Goal: Task Accomplishment & Management: Complete application form

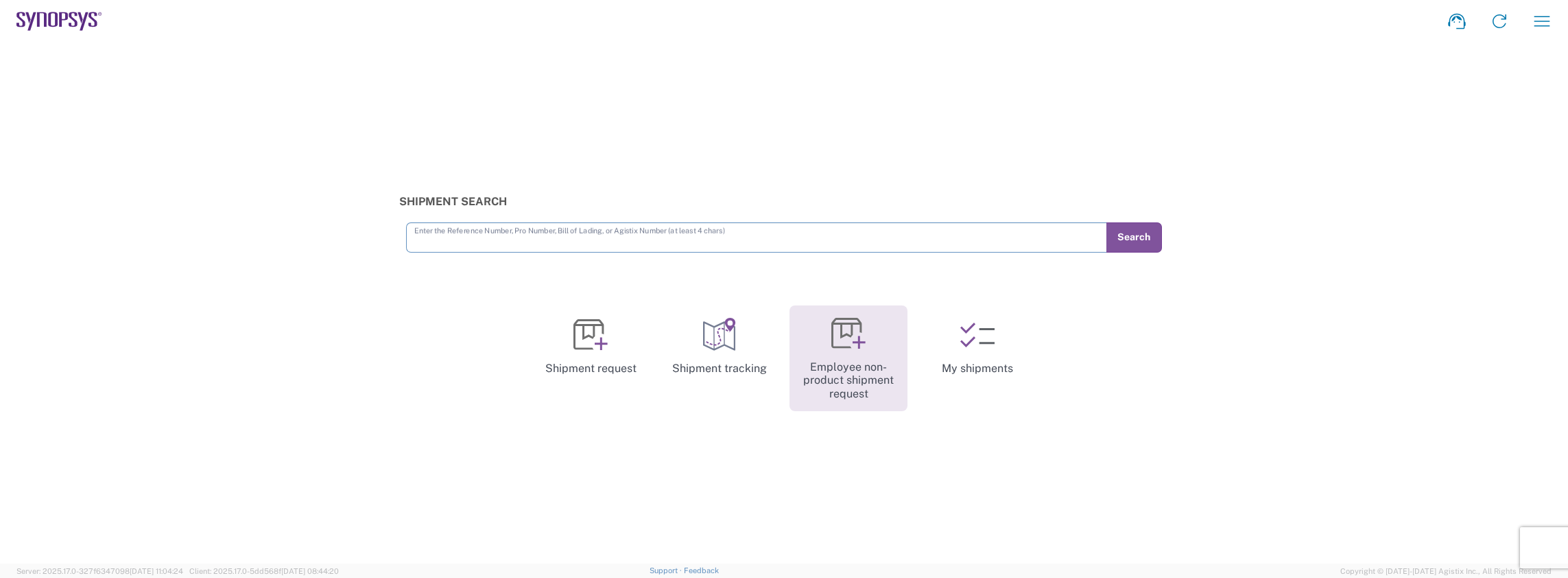
click at [850, 341] on icon at bounding box center [848, 333] width 34 height 34
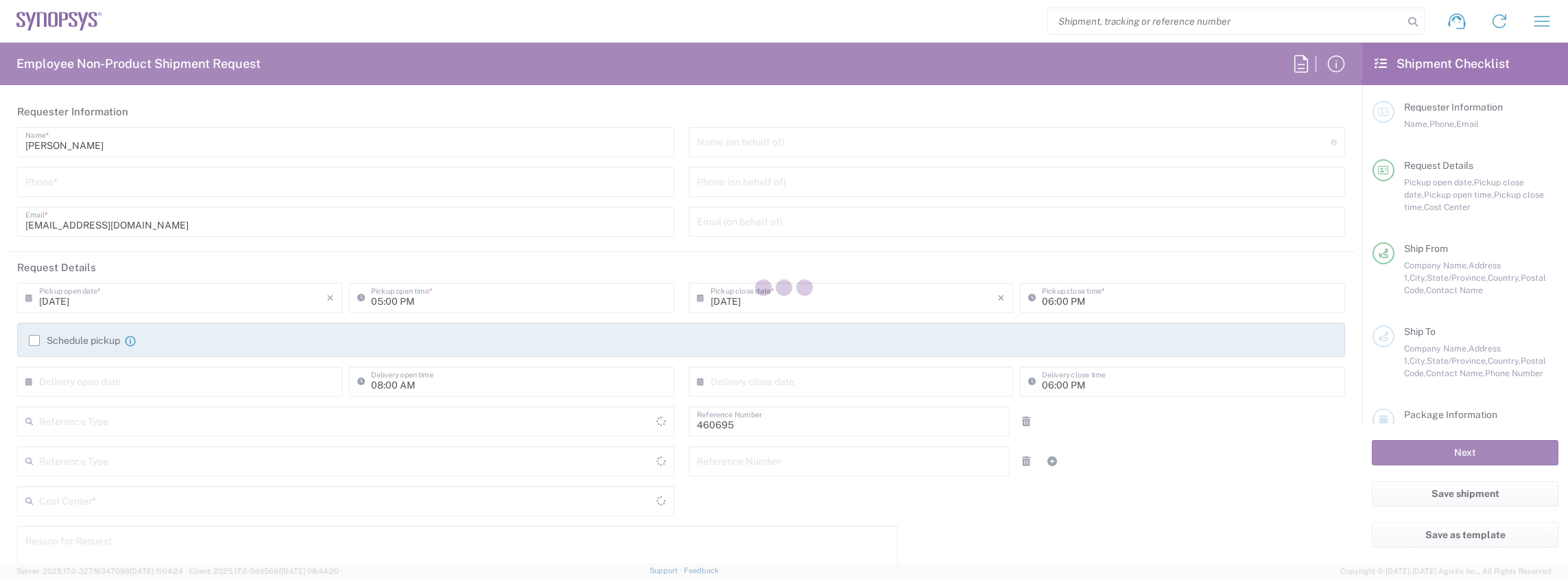
type input "Delivered at Place"
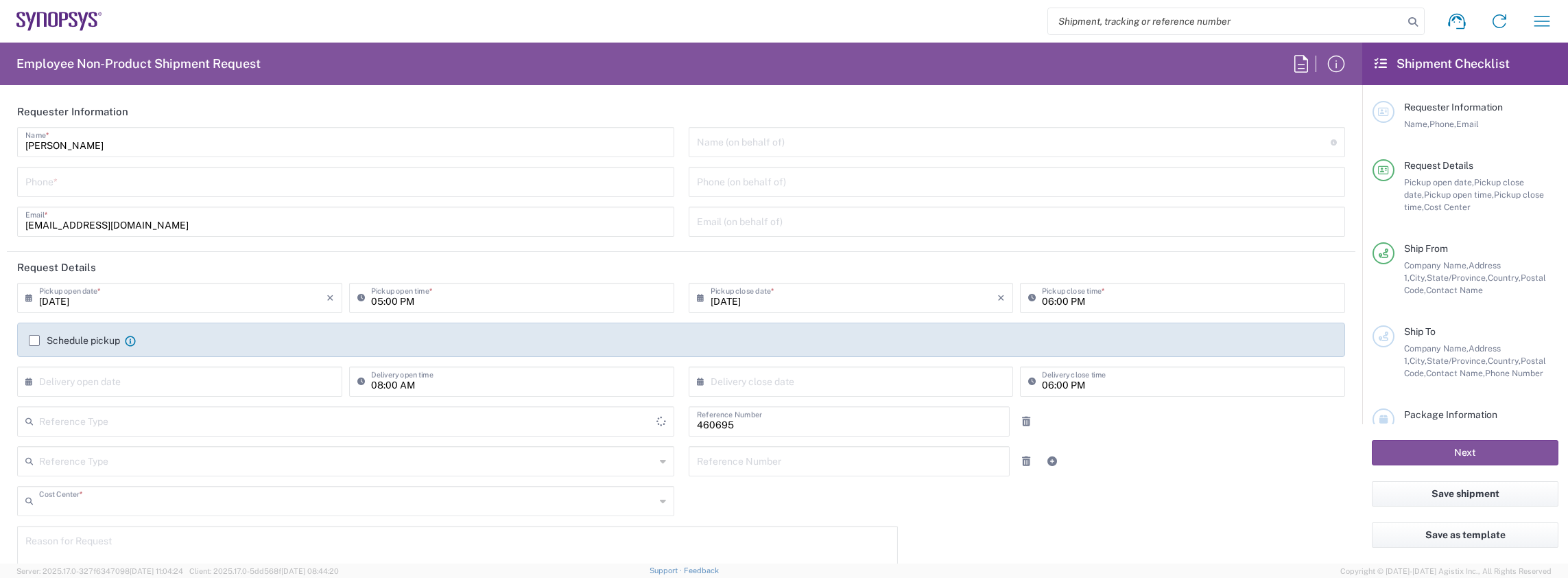
type input "US01, SDG, M, HAPSOp 460695"
type input "[GEOGRAPHIC_DATA]"
type input "[US_STATE]"
type input "Department"
type input "[GEOGRAPHIC_DATA]"
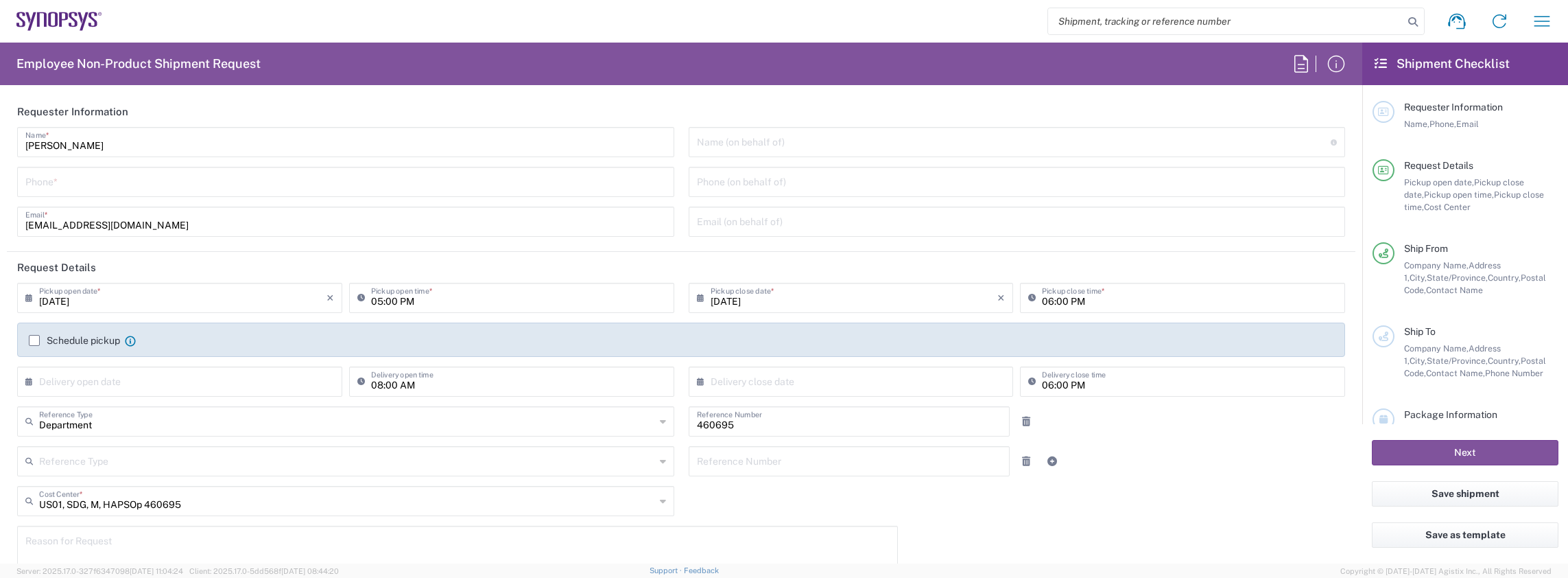
type input "Headquarters USSV"
click at [103, 188] on input "tel" at bounding box center [346, 180] width 641 height 24
type input "5103642639"
type input "[PHONE_NUMBER]"
type input "US01 ALOM"
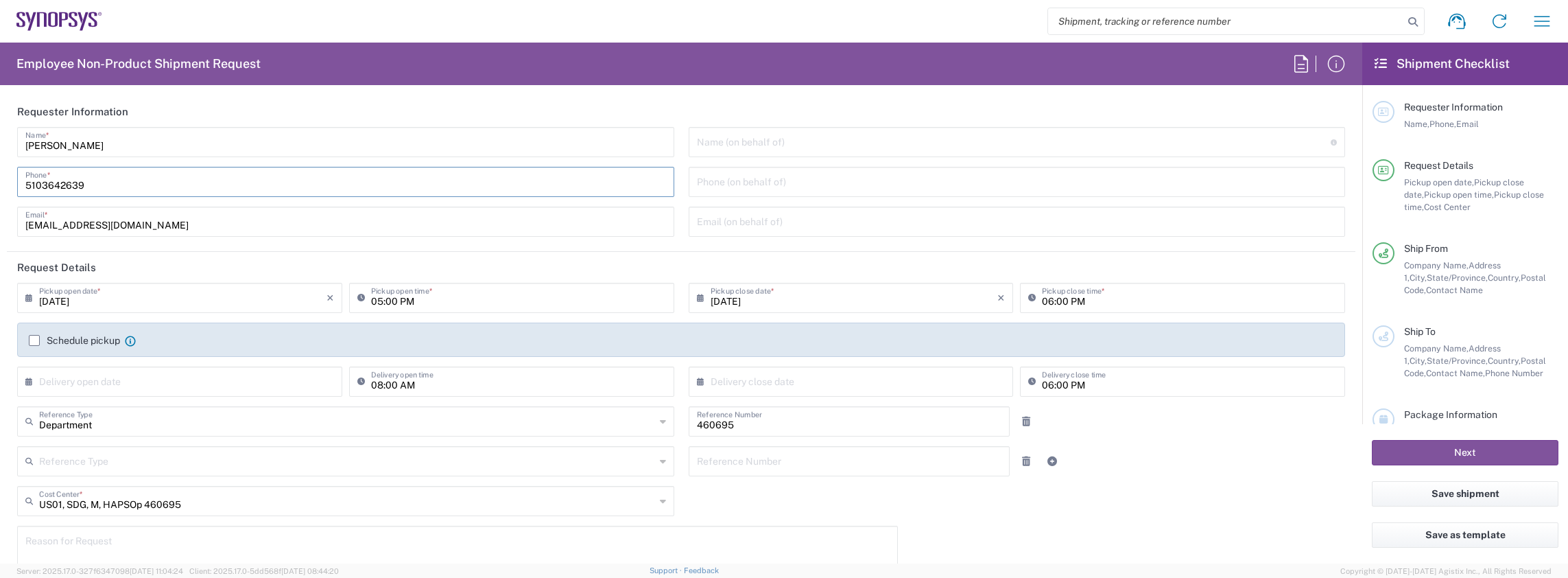
type input "Synopsys c/o ALOM"
type input "[STREET_ADDRESS]"
type input "Fremont"
type input "[US_STATE]"
type input "94539"
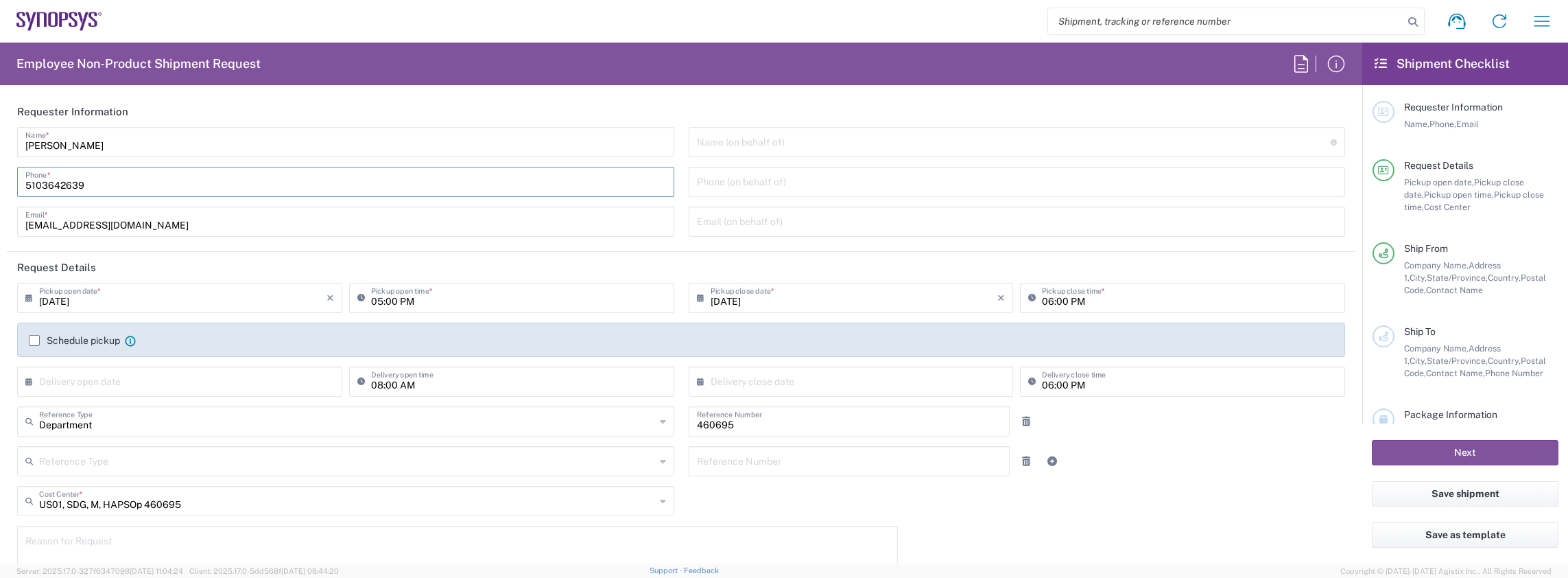
type input "[PERSON_NAME]"
type input "[PHONE_NUMBER]"
type input "[EMAIL_ADDRESS][DOMAIN_NAME]"
type input "Crate(s)"
type input "HW1182-000"
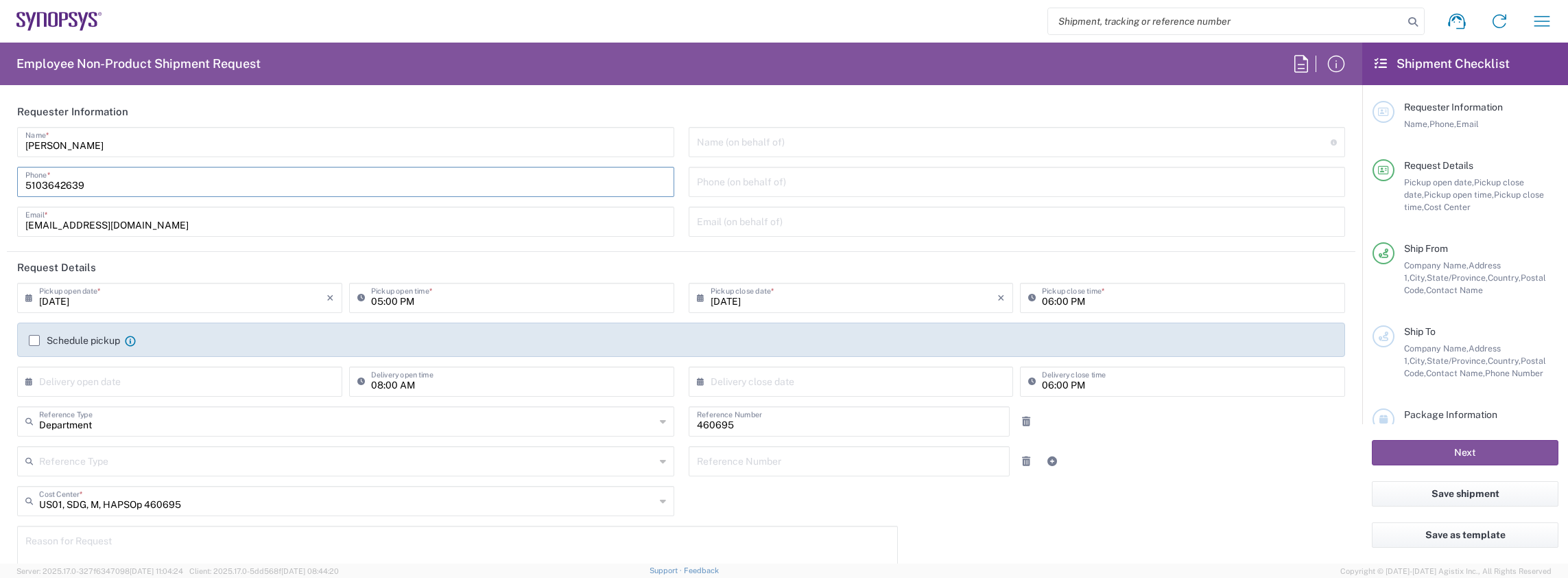
type input "48"
type input "18"
type input "20"
type input "140"
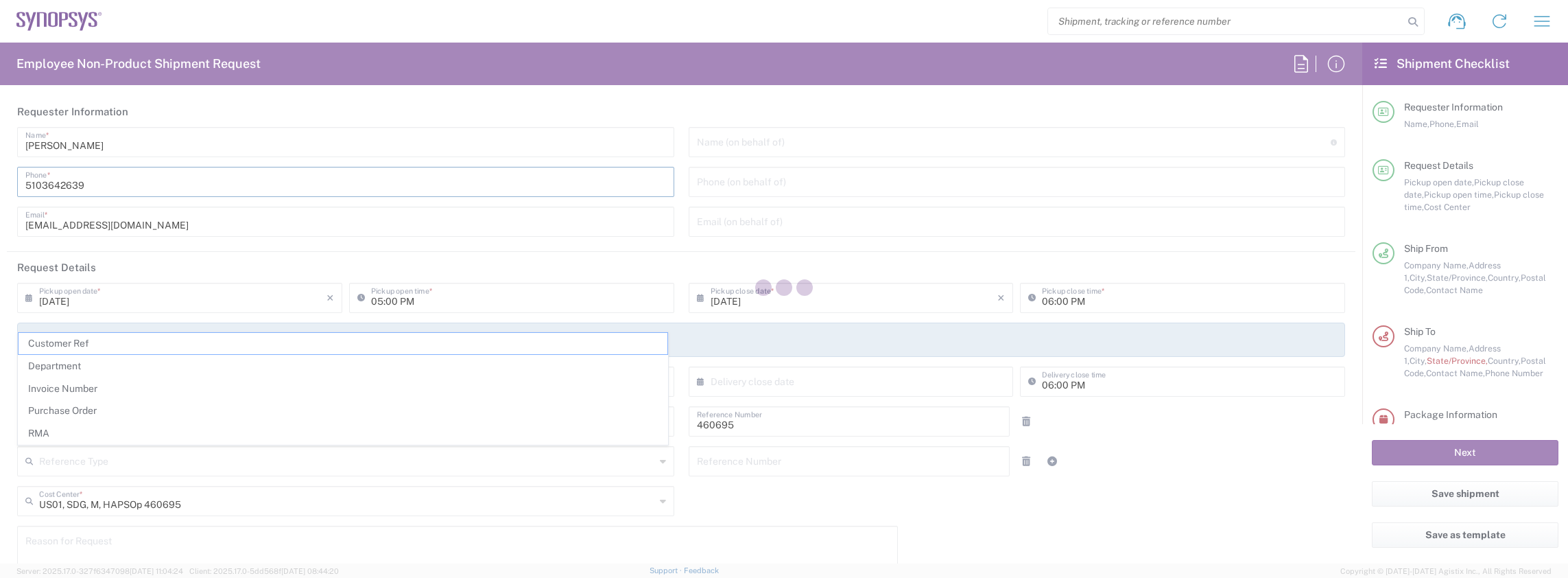
type input "US01 ALOM"
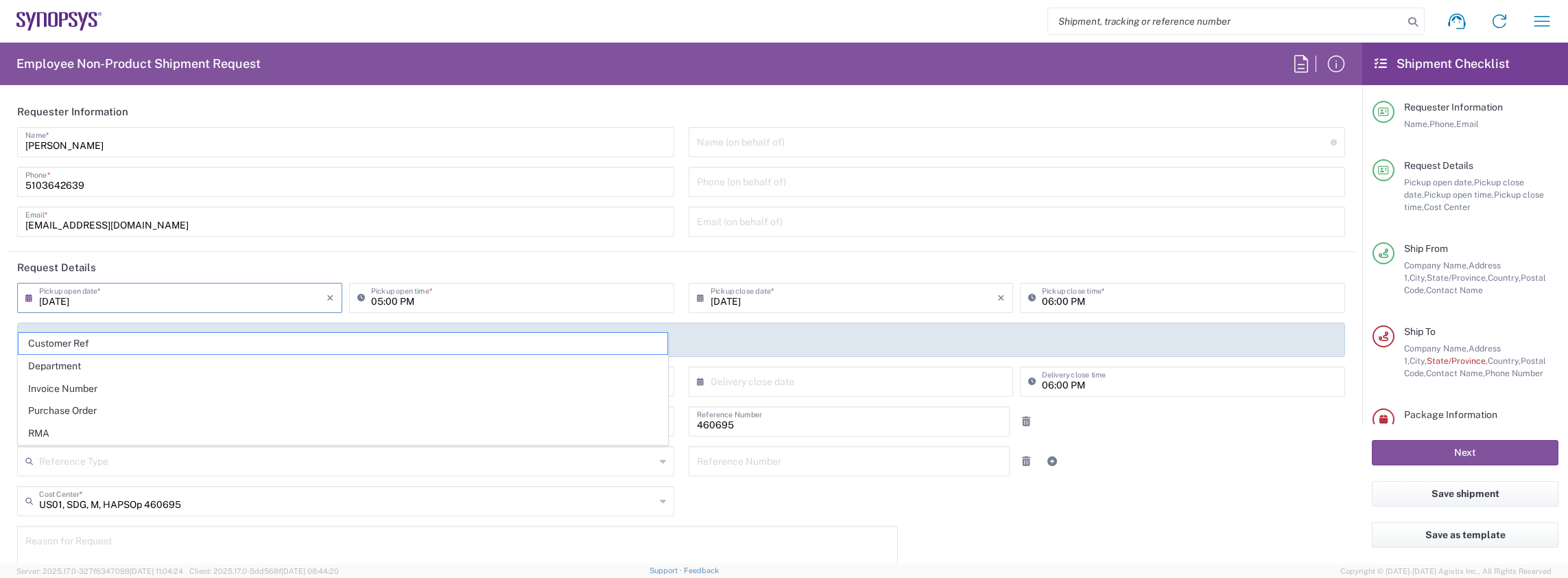
click at [234, 298] on input "[DATE]" at bounding box center [182, 297] width 288 height 24
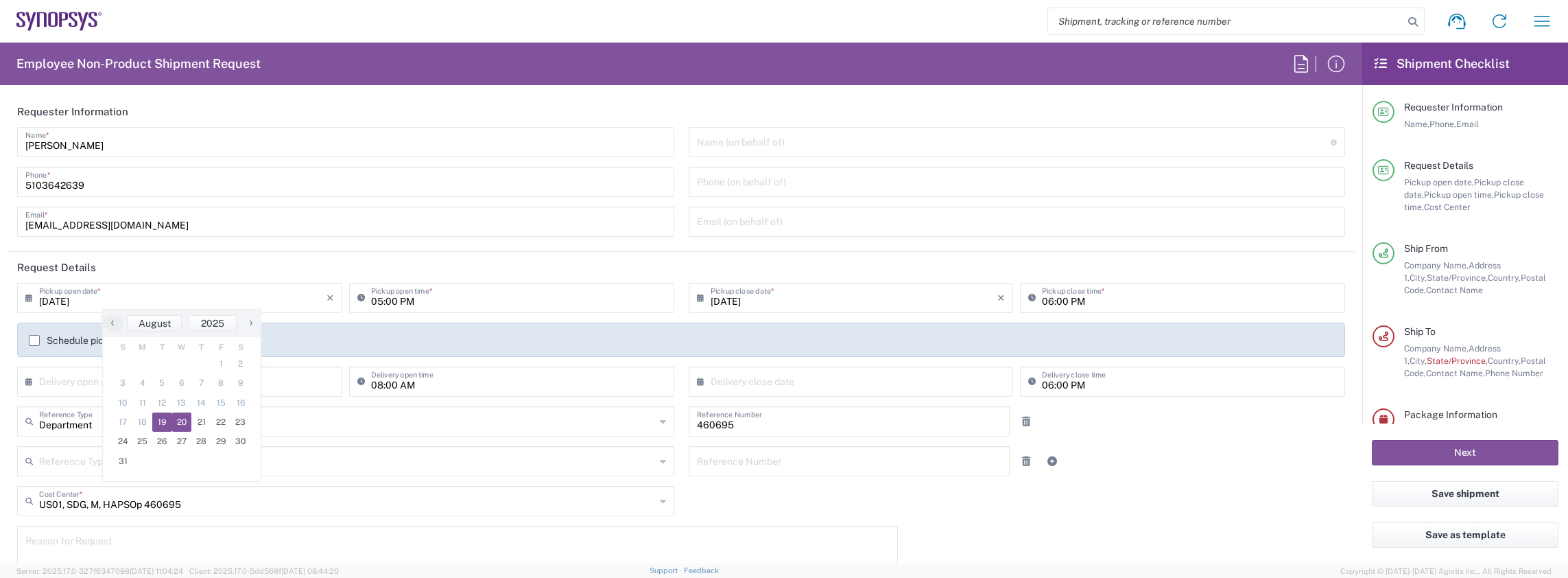
click at [176, 417] on span "20" at bounding box center [182, 422] width 20 height 19
type input "[DATE]"
click at [526, 302] on input "05:00 PM" at bounding box center [518, 297] width 295 height 24
click at [409, 302] on input "05:00 PM" at bounding box center [518, 297] width 295 height 24
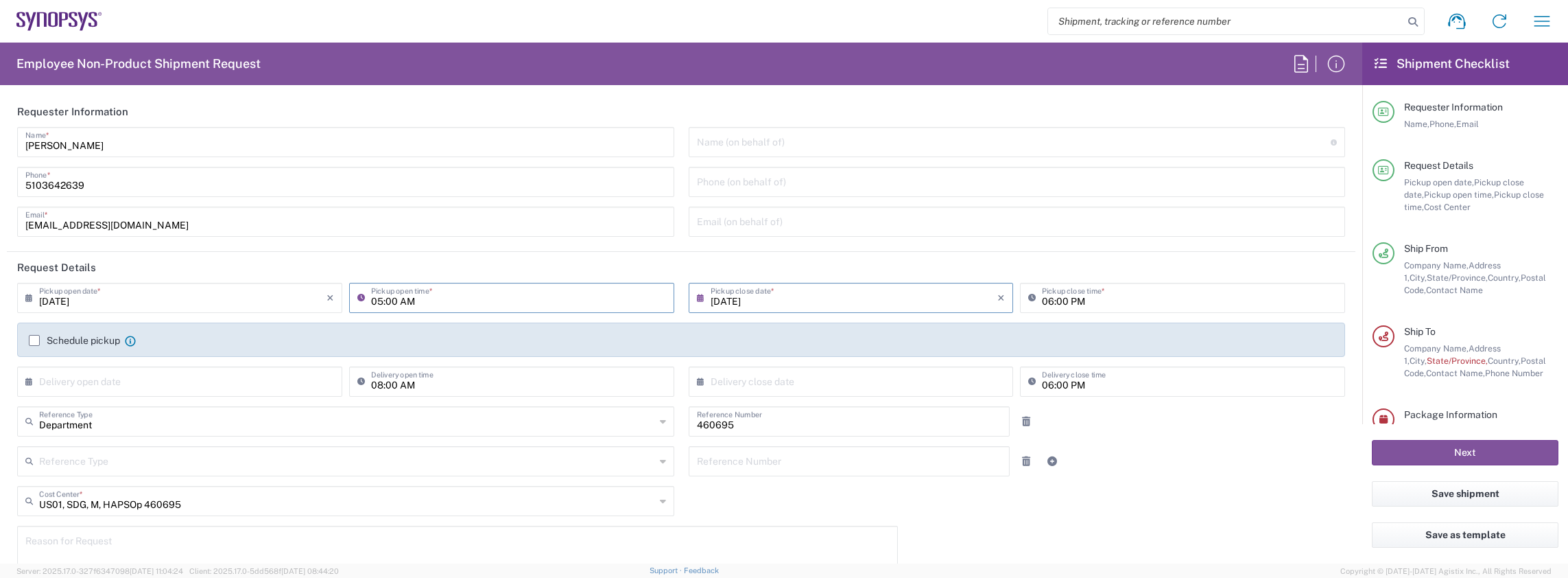
click at [378, 300] on input "05:00 AM" at bounding box center [518, 297] width 295 height 24
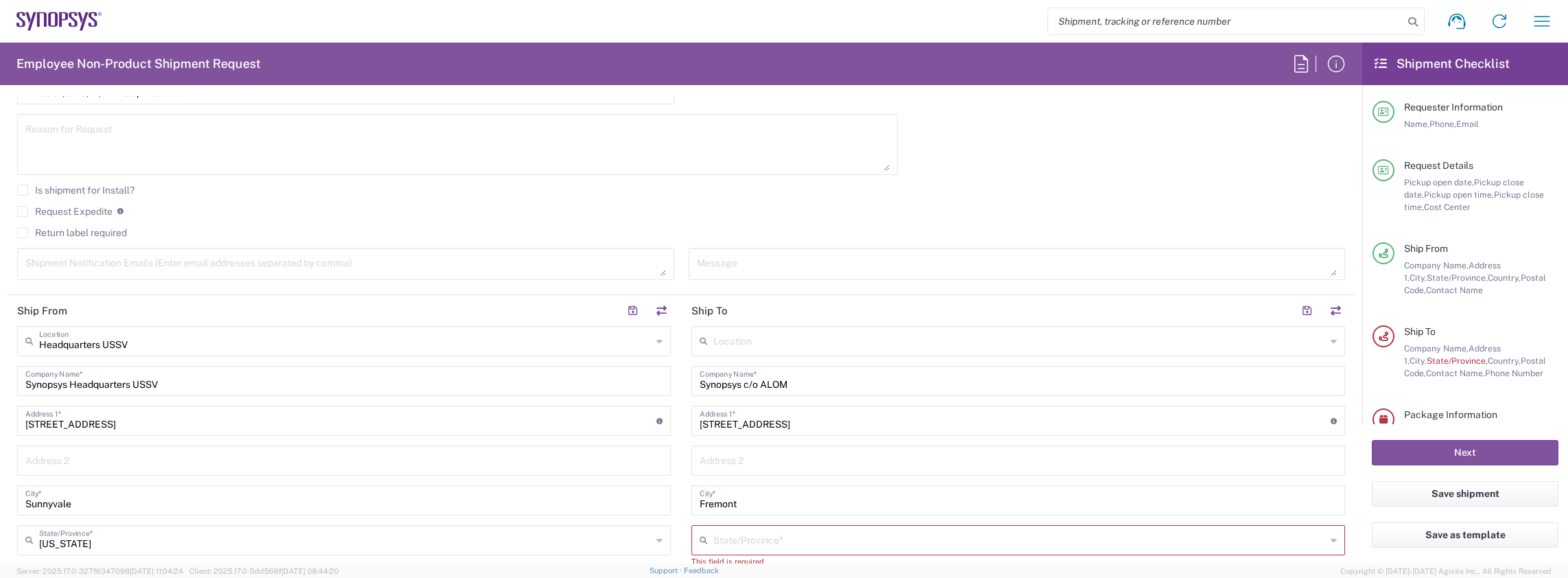
scroll to position [481, 0]
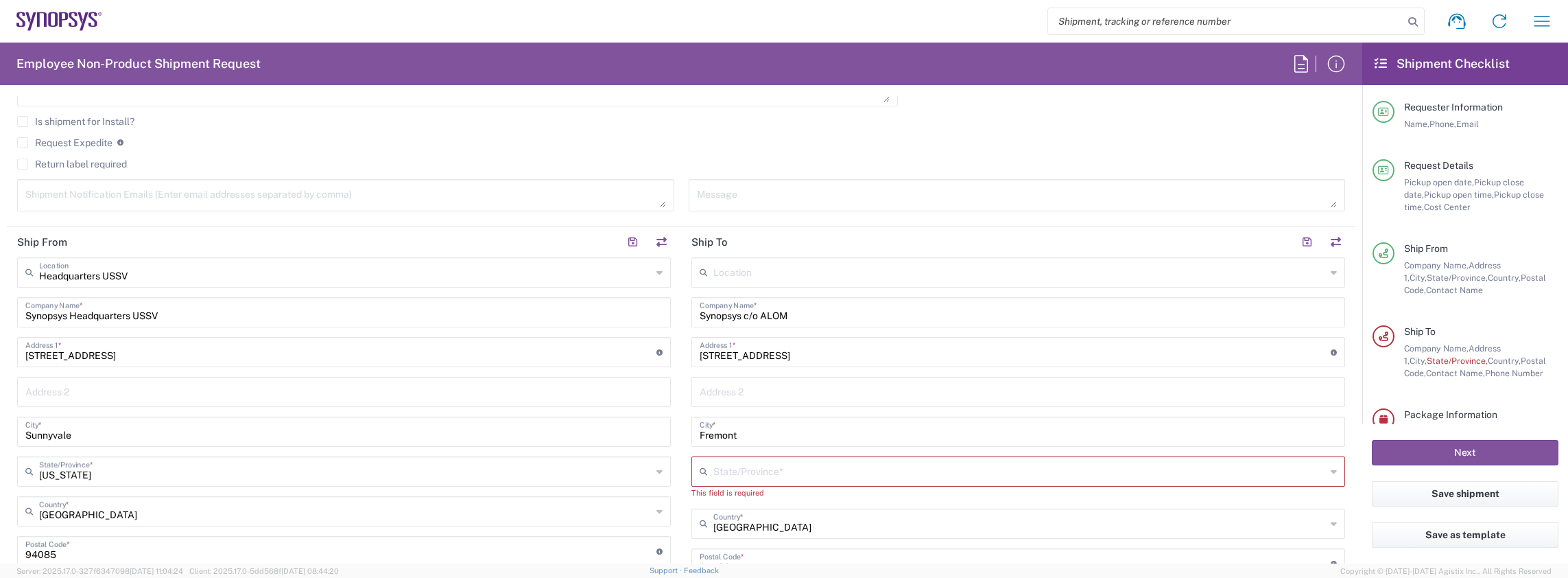
type input "08:00 AM"
click at [800, 306] on input "Synopsys c/o ALOM" at bounding box center [1018, 311] width 637 height 24
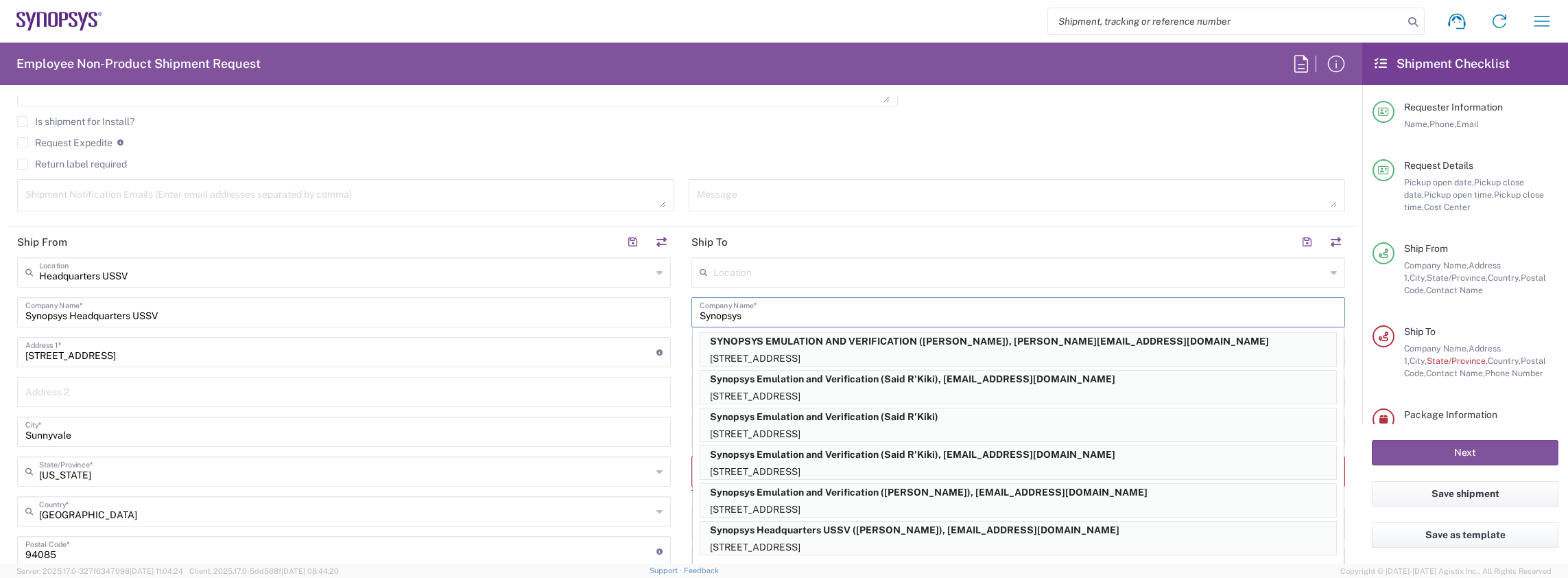
scroll to position [549, 0]
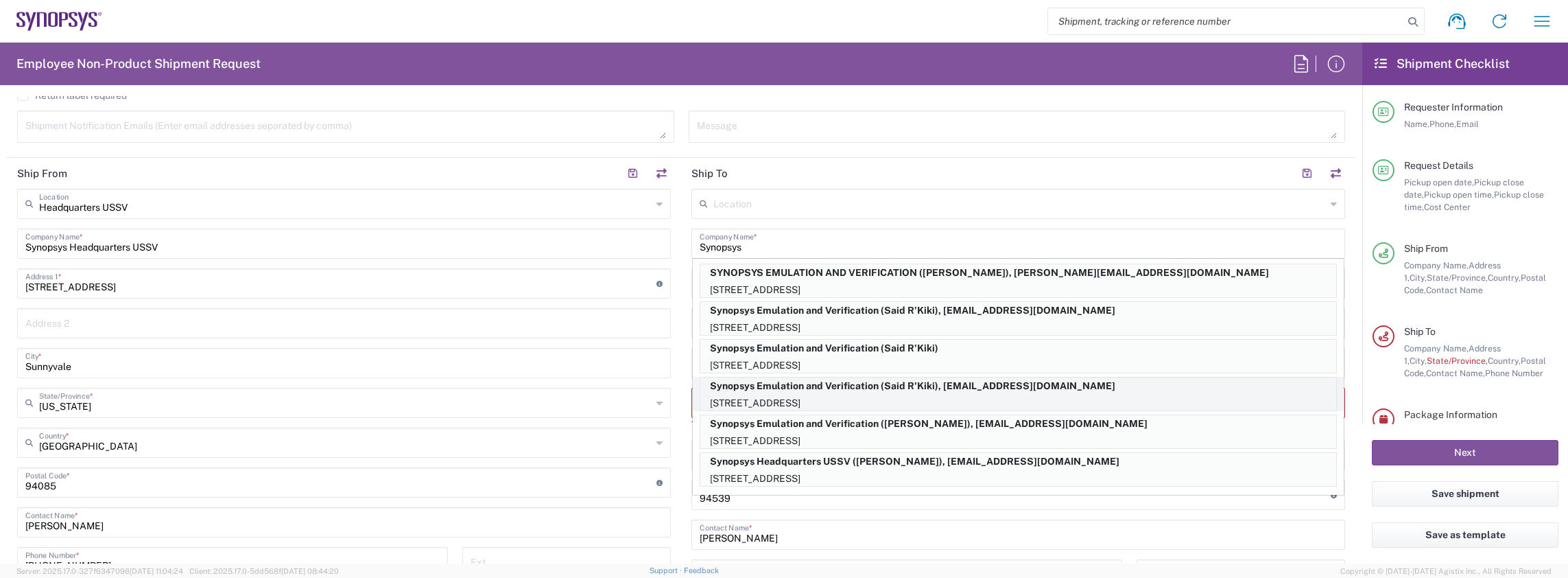
click at [760, 396] on p "[STREET_ADDRESS]" at bounding box center [1018, 403] width 636 height 17
type input "Synopsys Emulation and Verification"
type input "[STREET_ADDRESS]"
type input "Rungis"
type input "[GEOGRAPHIC_DATA]"
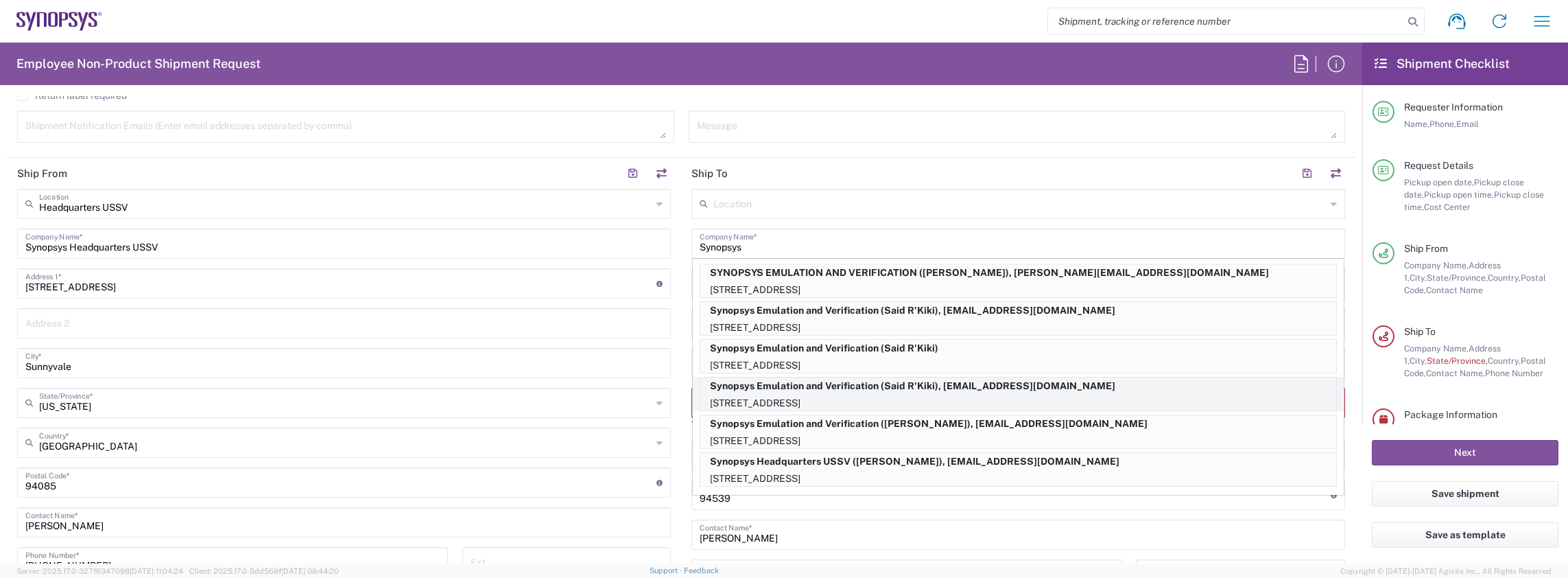
type input "94150"
type input "Said R'Kiki"
type input "[PHONE_NUMBER]"
type input "[EMAIL_ADDRESS][DOMAIN_NAME]"
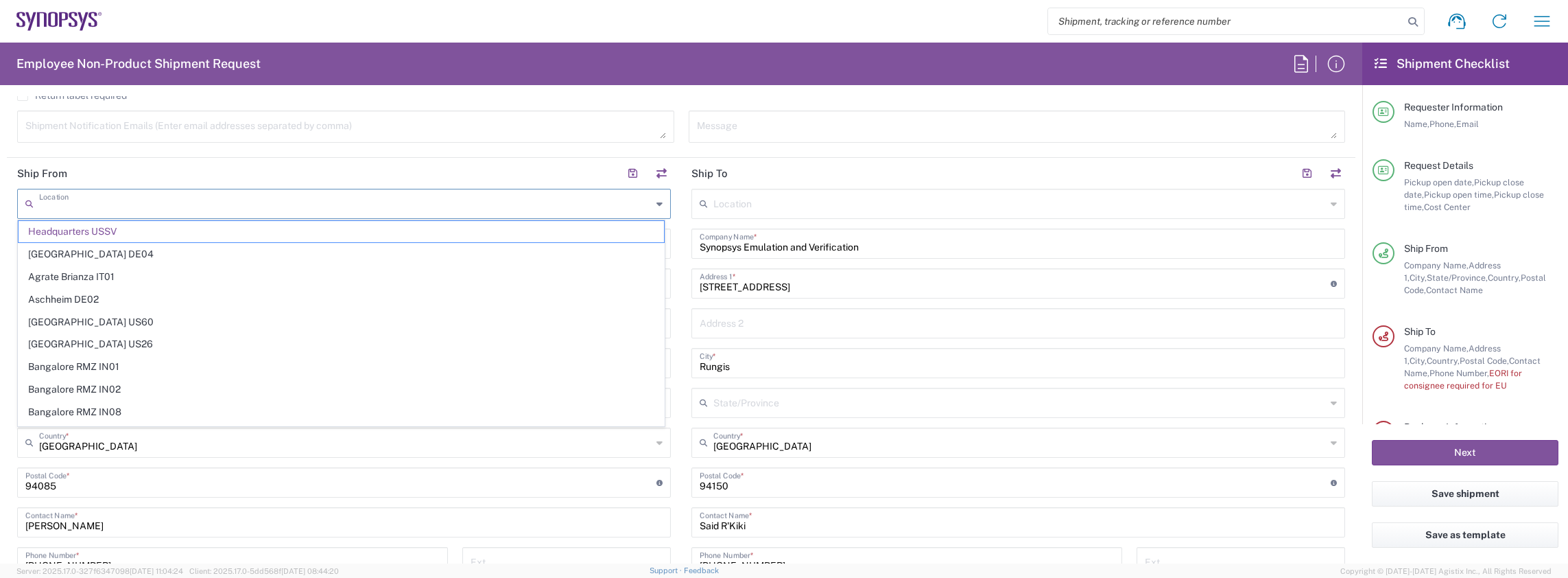
drag, startPoint x: 137, startPoint y: 209, endPoint x: -201, endPoint y: 186, distance: 338.8
click at [0, 186] on html "Shipment request Shipment tracking Employee non-product shipment request My shi…" at bounding box center [784, 289] width 1568 height 578
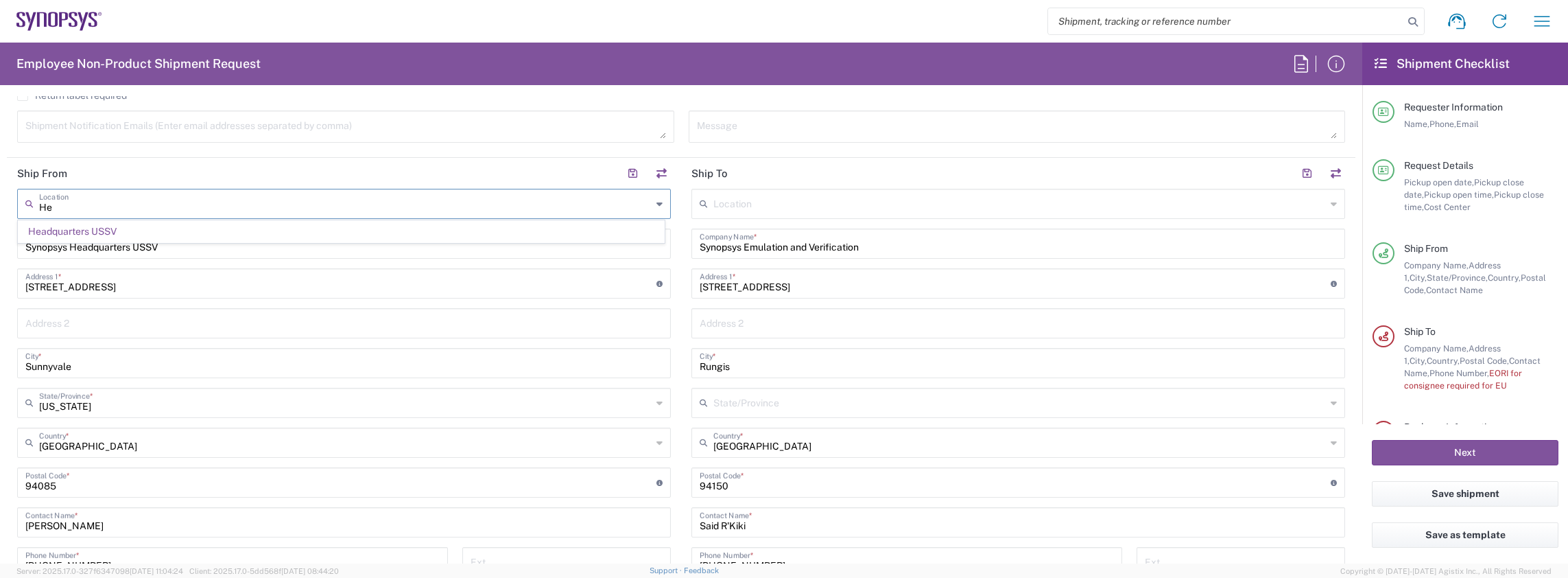
type input "H"
click at [79, 234] on span "US01 ALOM" at bounding box center [341, 231] width 646 height 21
type input "US01 ALOM"
type input "Synopsys c/o ALOM"
type input "[STREET_ADDRESS]"
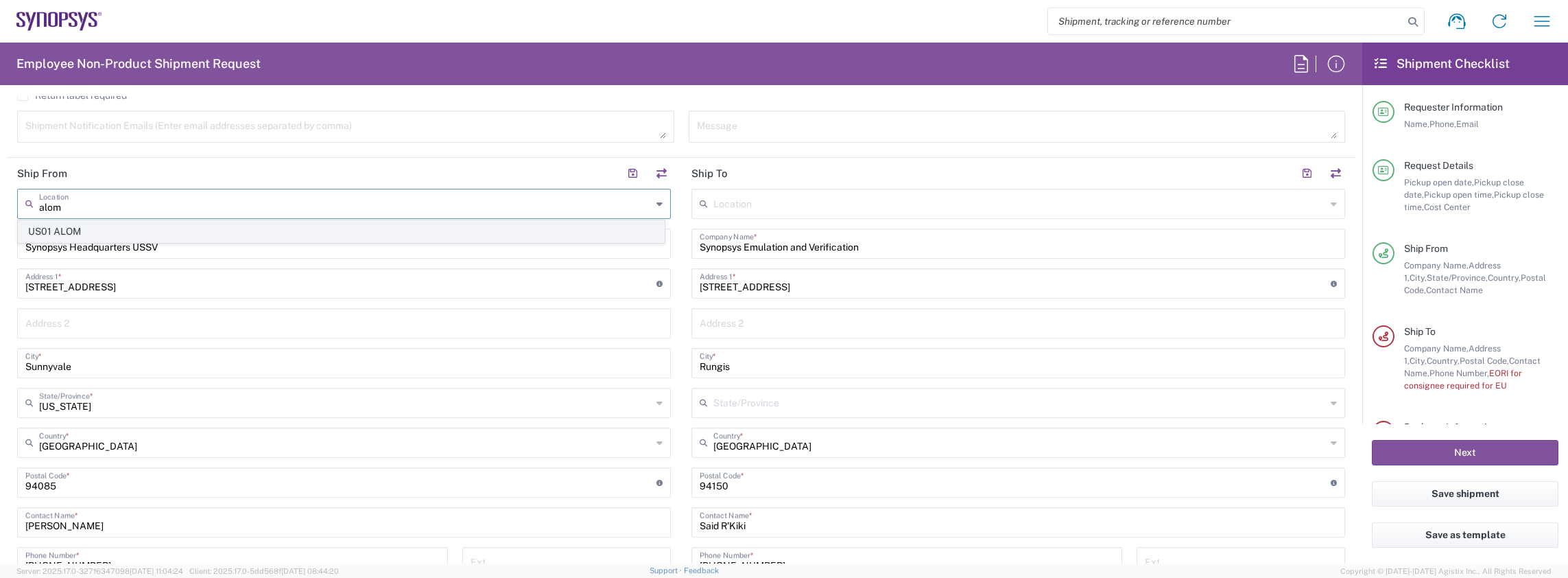
type input "Fremont"
type input "94539"
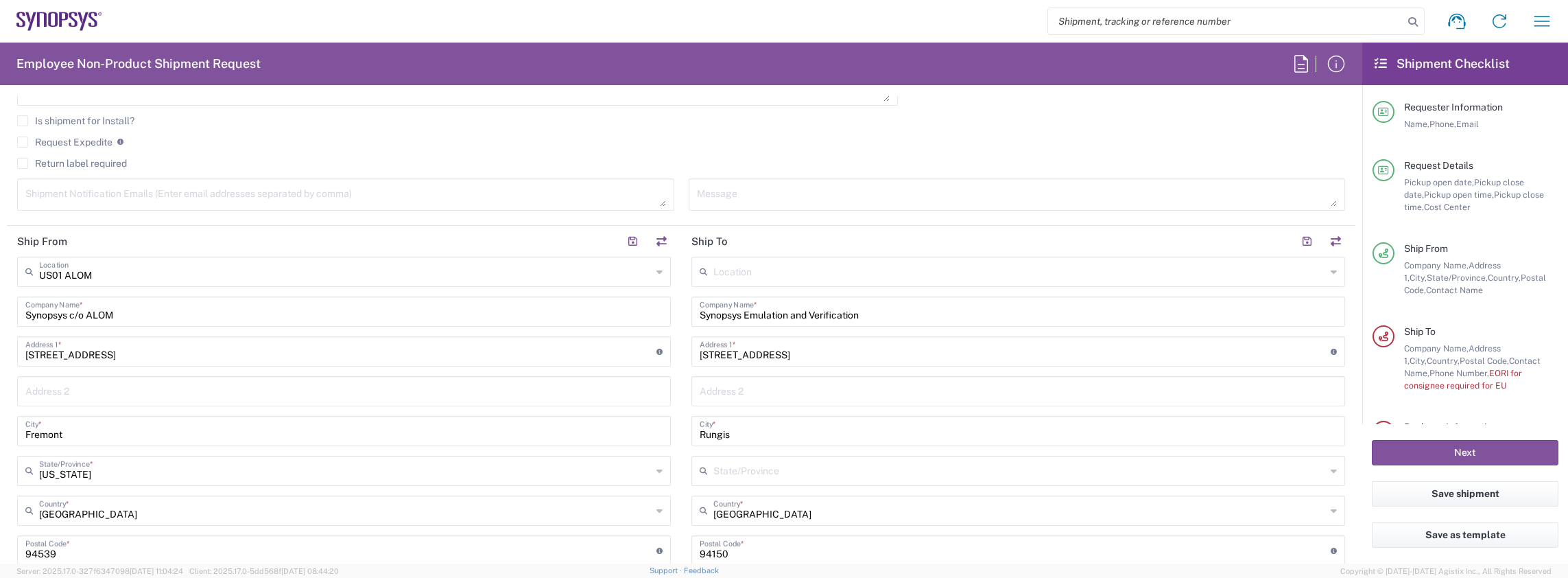
scroll to position [481, 0]
click at [1060, 314] on input "Synopsys Emulation and Verification" at bounding box center [1018, 311] width 637 height 24
drag, startPoint x: 1060, startPoint y: 314, endPoint x: 690, endPoint y: 308, distance: 370.0
click at [691, 308] on div "Synopsys Emulation and Verification Company Name *" at bounding box center [1018, 312] width 654 height 30
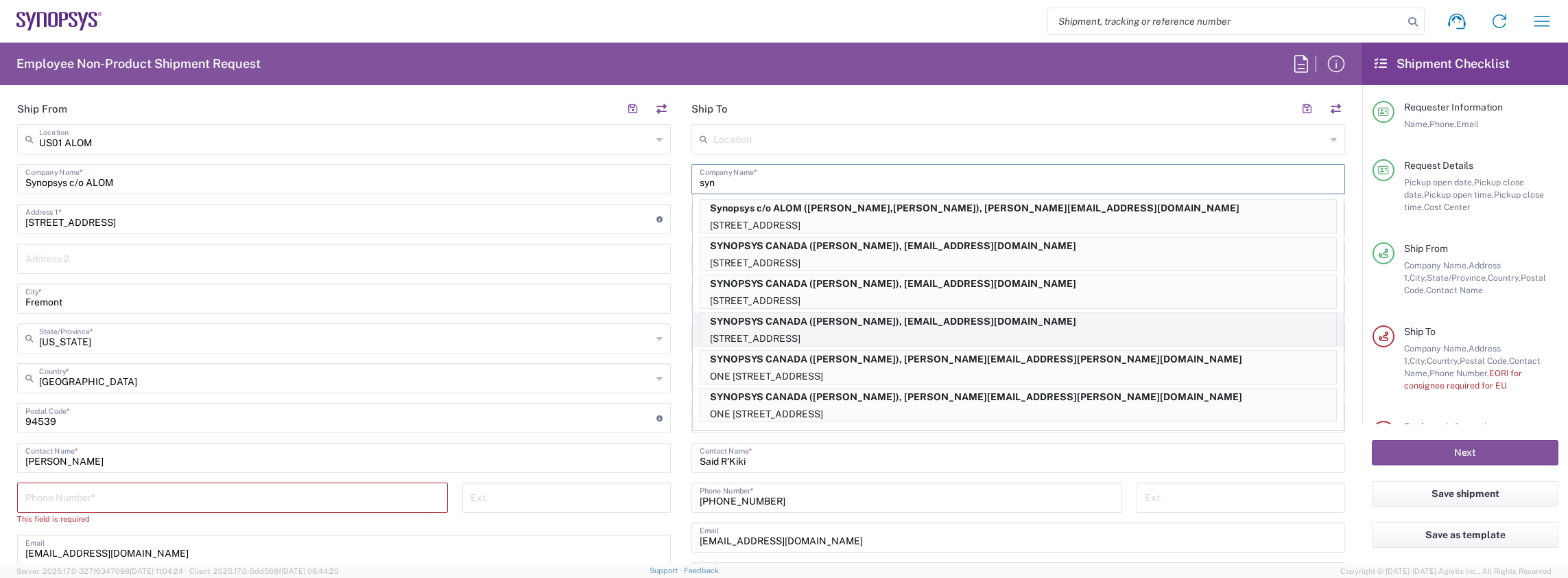
scroll to position [549, 0]
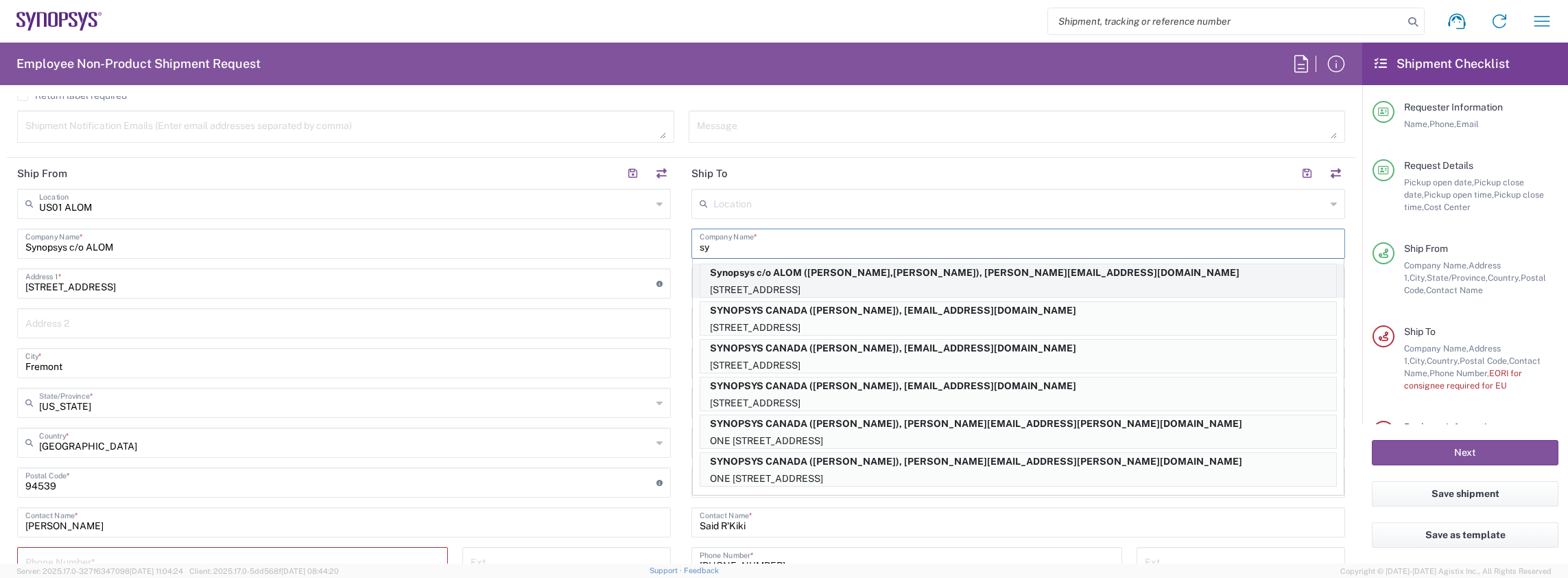
type input "s"
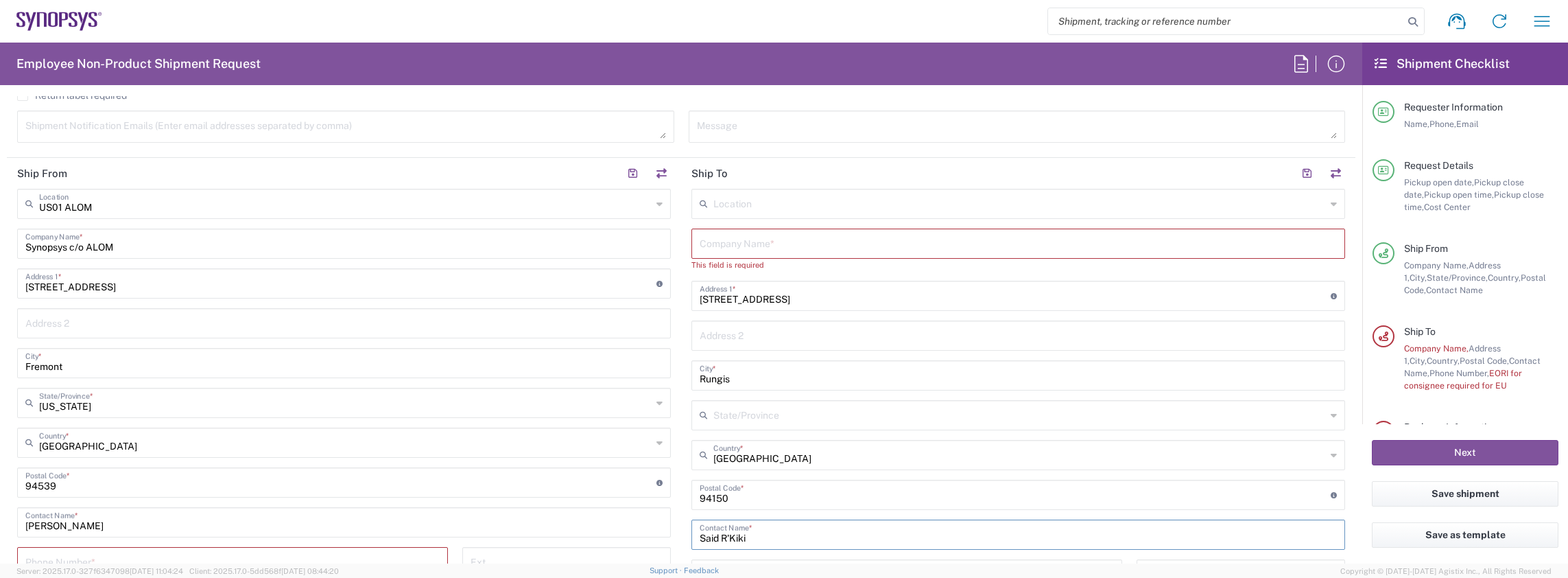
drag, startPoint x: 757, startPoint y: 536, endPoint x: 665, endPoint y: 533, distance: 92.0
click at [665, 533] on div "Ship From [GEOGRAPHIC_DATA] ALOM Location [GEOGRAPHIC_DATA] [GEOGRAPHIC_DATA] A…" at bounding box center [681, 477] width 1348 height 637
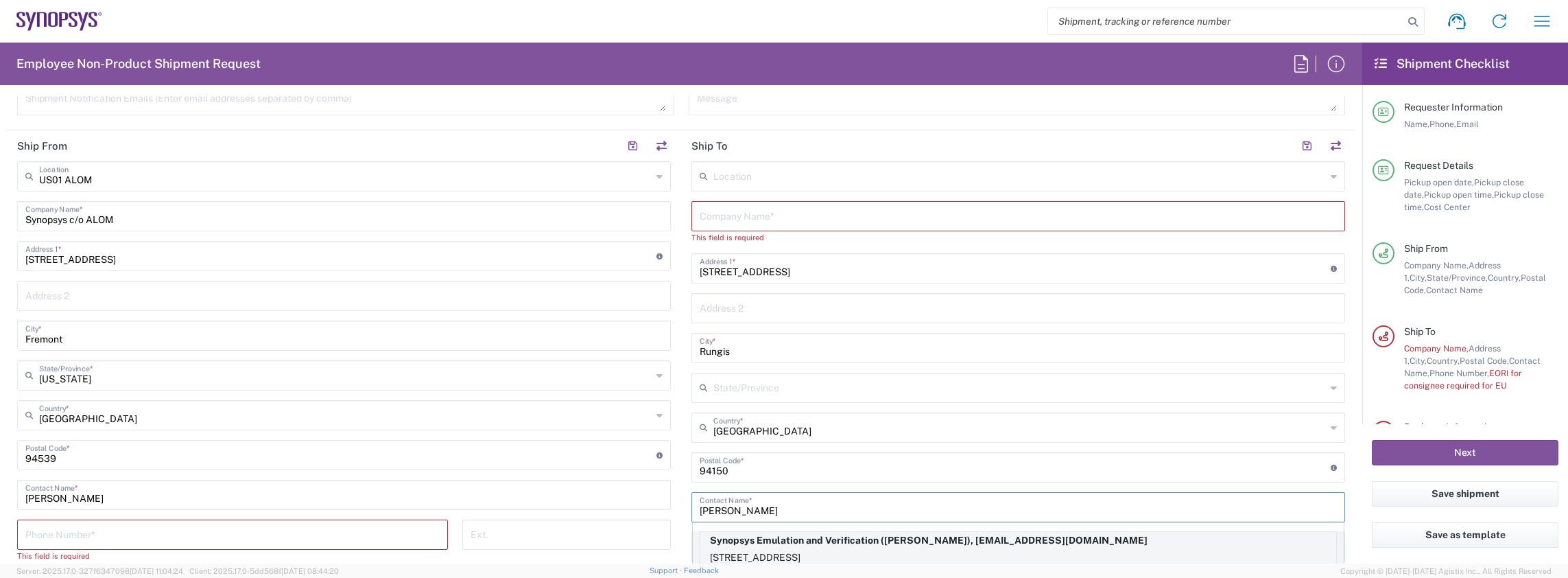
type input "[PERSON_NAME]"
click at [812, 544] on p "Synopsys Emulation and Verification ([PERSON_NAME]), [EMAIL_ADDRESS][DOMAIN_NAM…" at bounding box center [1018, 540] width 636 height 17
type input "Synopsys Emulation and Verification"
type input "[STREET_ADDRESS]"
type input "[PERSON_NAME]"
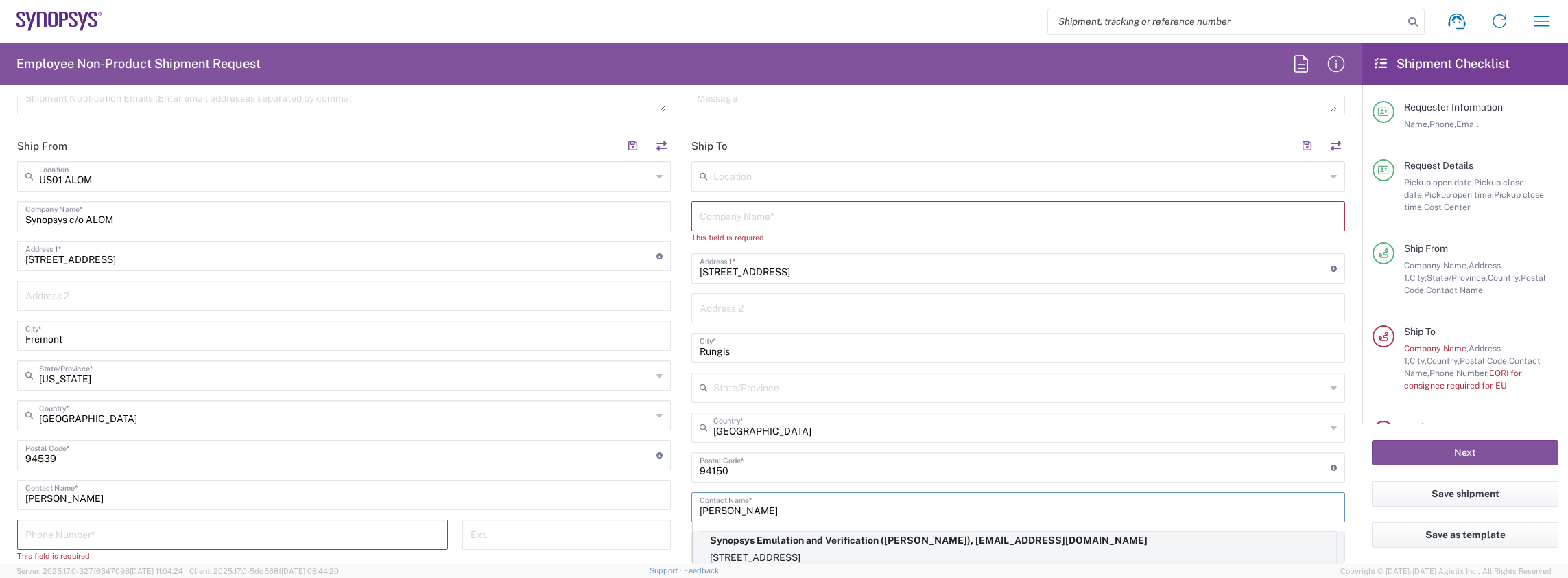
type input "33671556251"
type input "[EMAIL_ADDRESS][DOMAIN_NAME]"
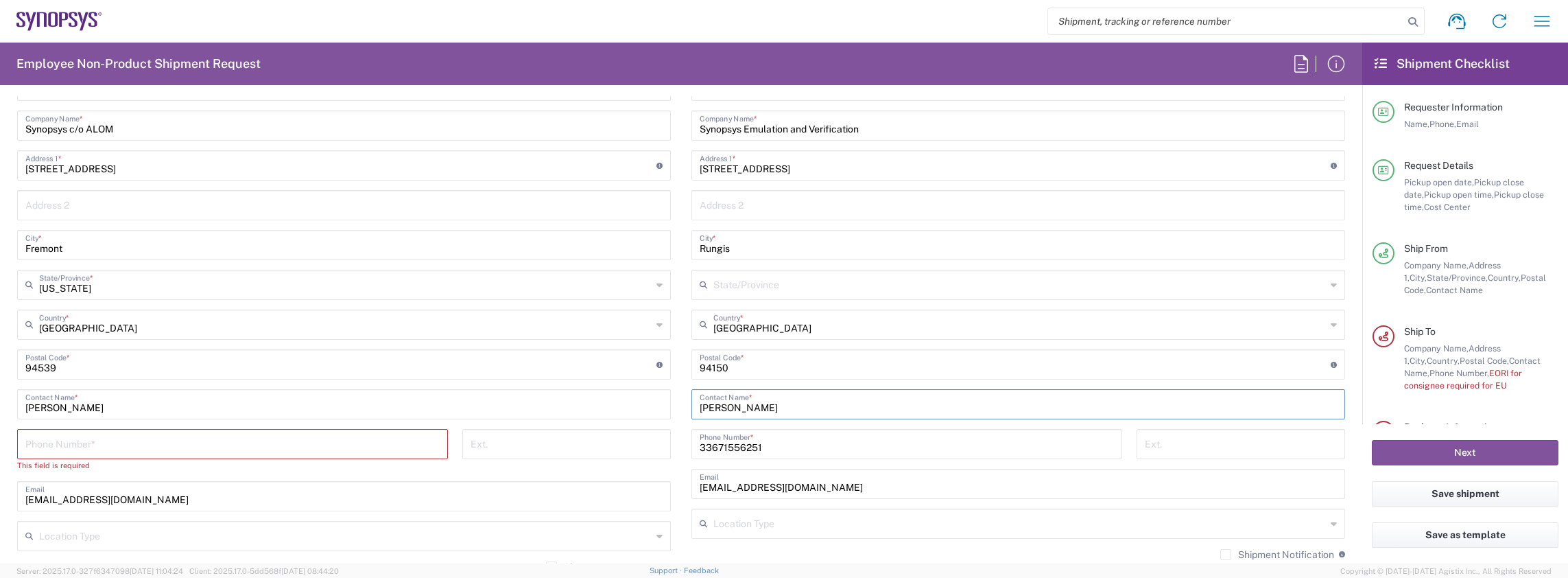
scroll to position [645, 0]
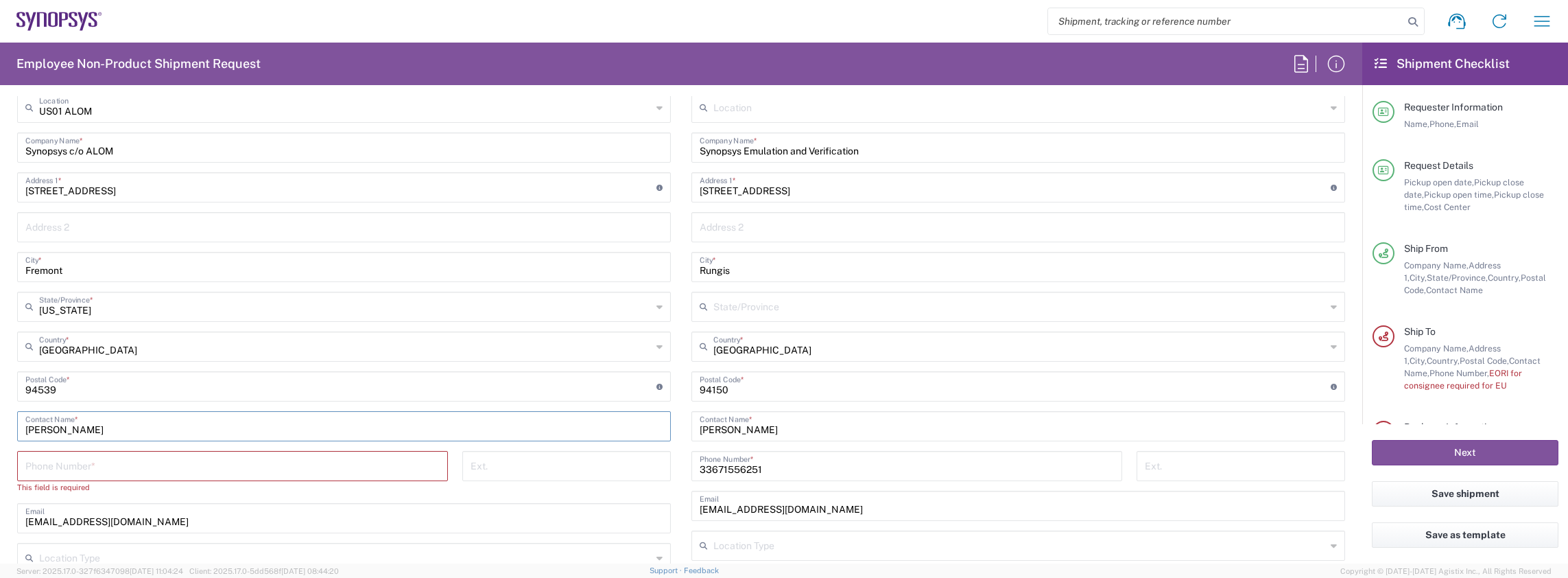
drag, startPoint x: 109, startPoint y: 429, endPoint x: -53, endPoint y: 415, distance: 162.6
click at [0, 415] on html "Shipment request Shipment tracking Employee non-product shipment request My shi…" at bounding box center [784, 289] width 1568 height 578
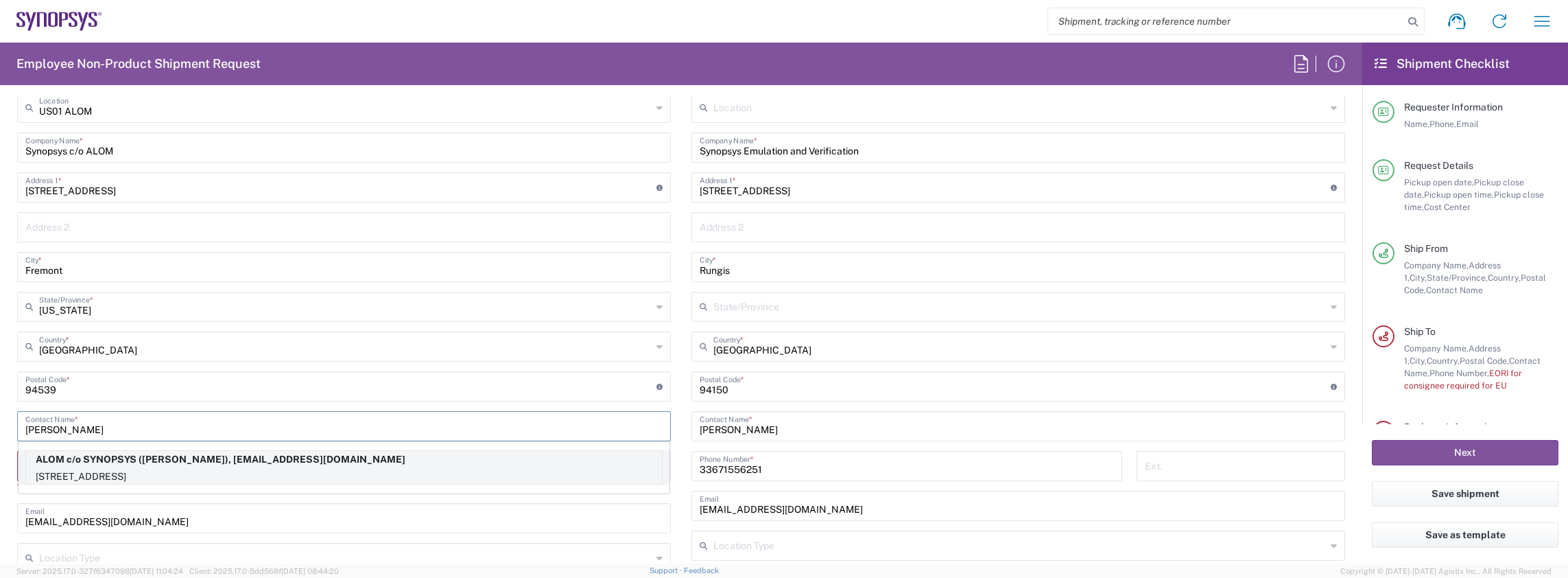
type input "[PERSON_NAME]"
click at [109, 456] on p "ALOM c/o SYNOPSYS ([PERSON_NAME]), [EMAIL_ADDRESS][DOMAIN_NAME]" at bounding box center [344, 459] width 636 height 17
type input "ALOM c/o SYNOPSYS"
type input "[PERSON_NAME]"
type input "4086498039"
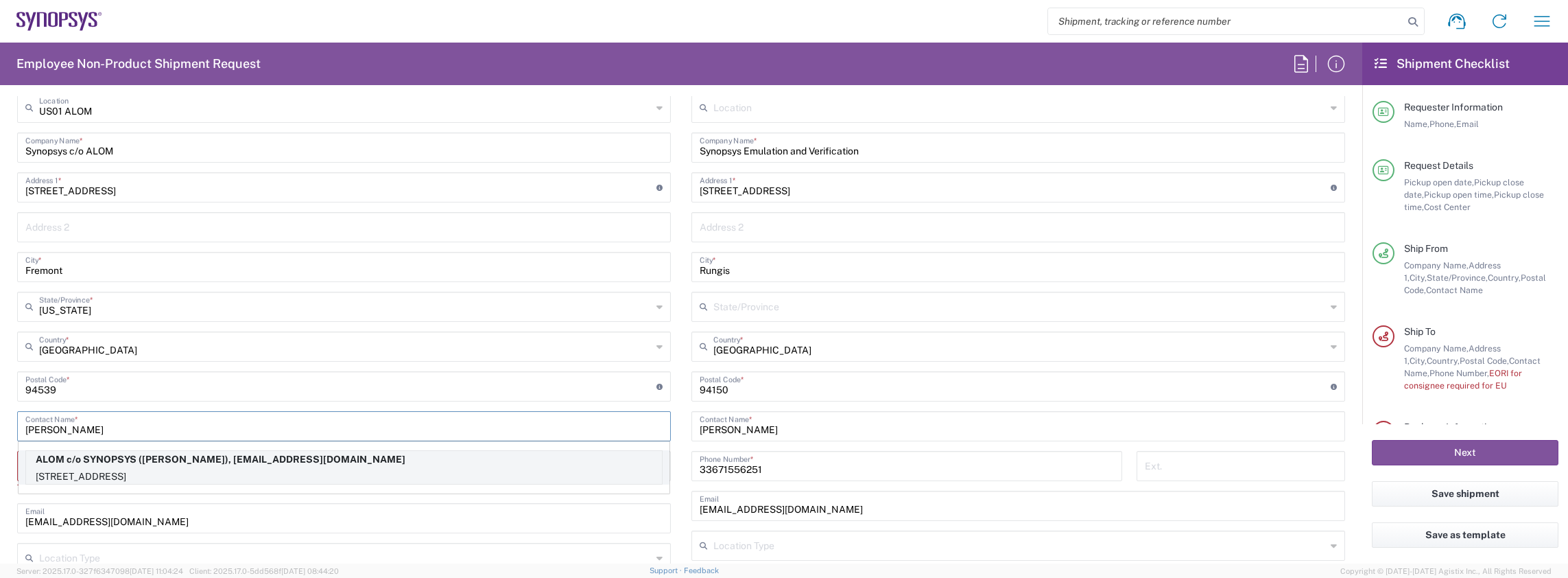
type input "[EMAIL_ADDRESS][DOMAIN_NAME]"
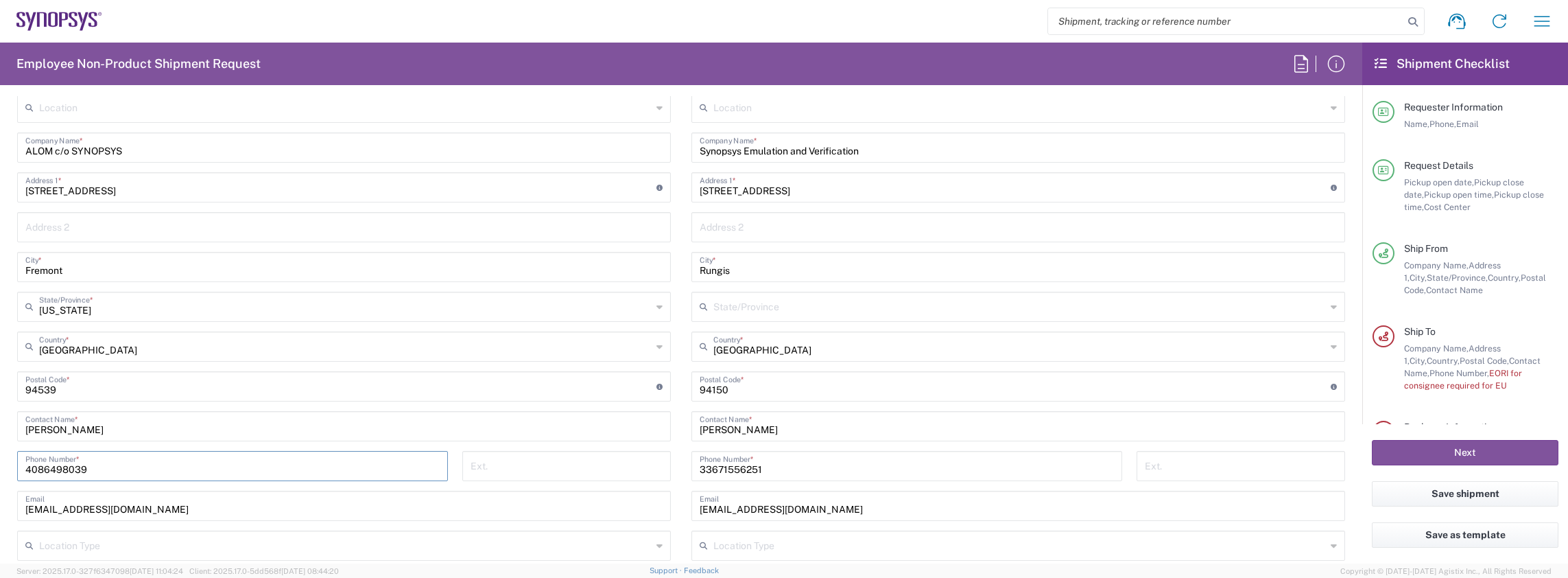
click at [109, 456] on input "4086498039" at bounding box center [233, 464] width 414 height 24
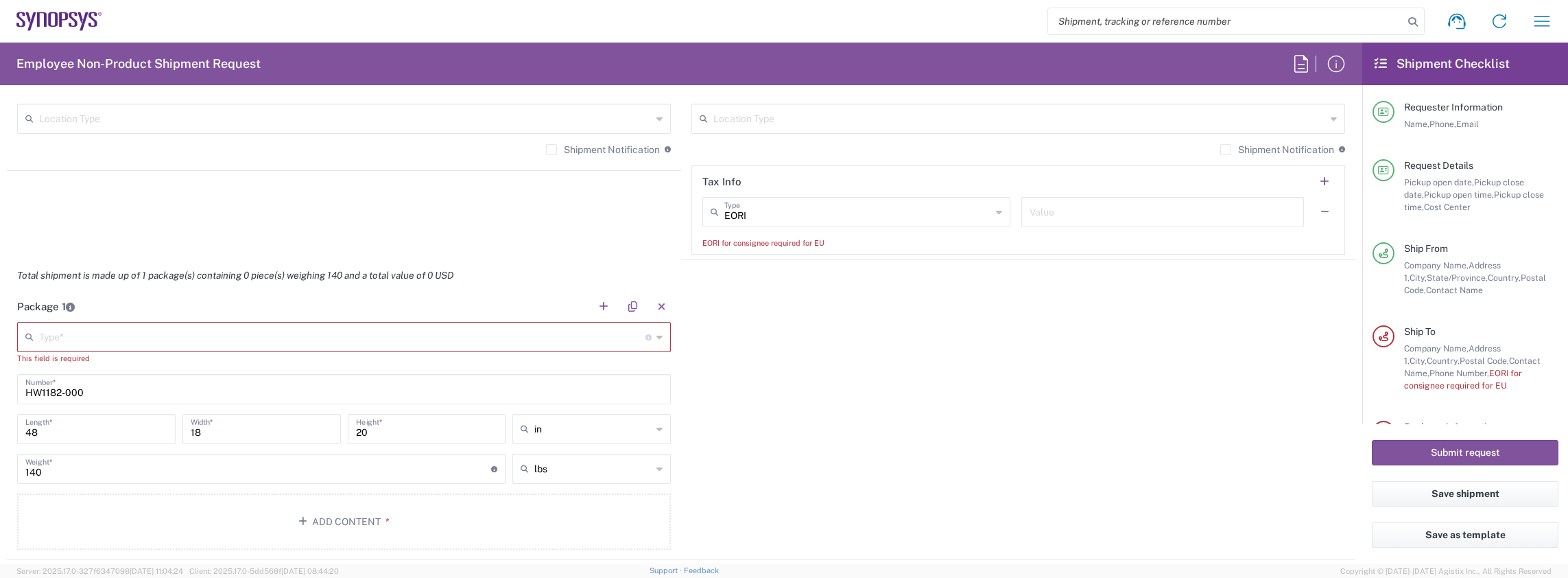
scroll to position [1098, 0]
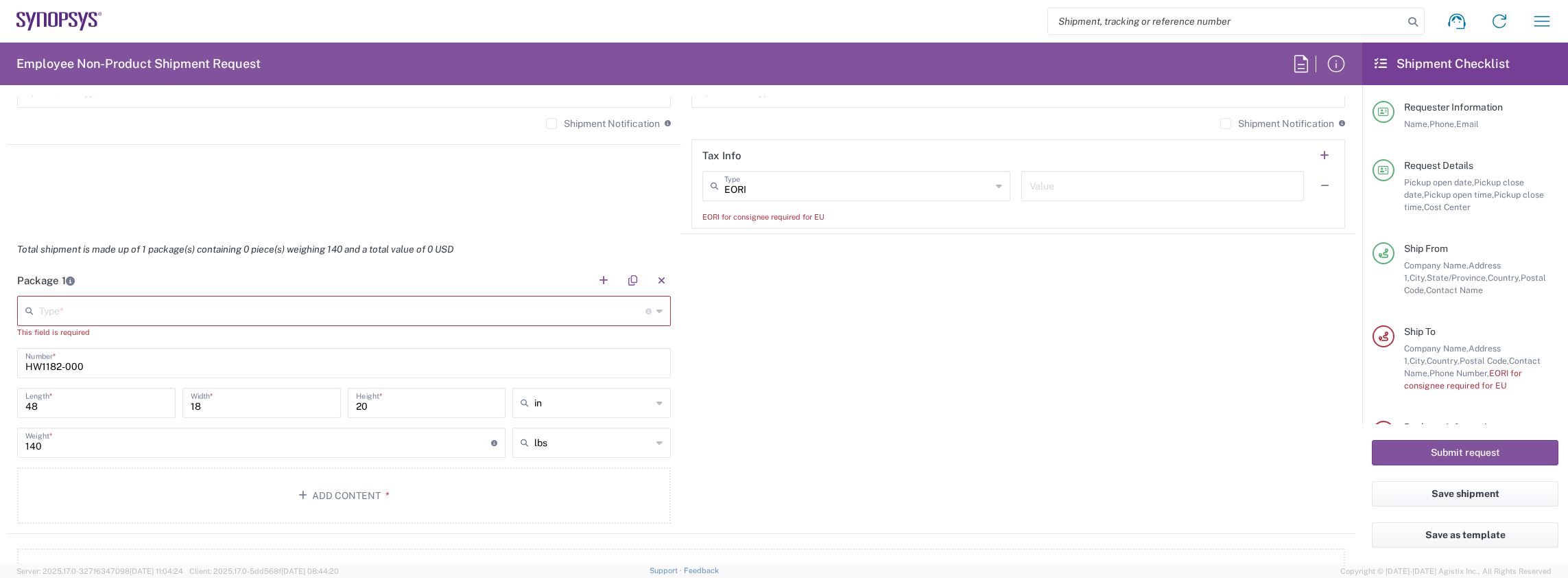
click at [657, 309] on icon at bounding box center [660, 311] width 6 height 22
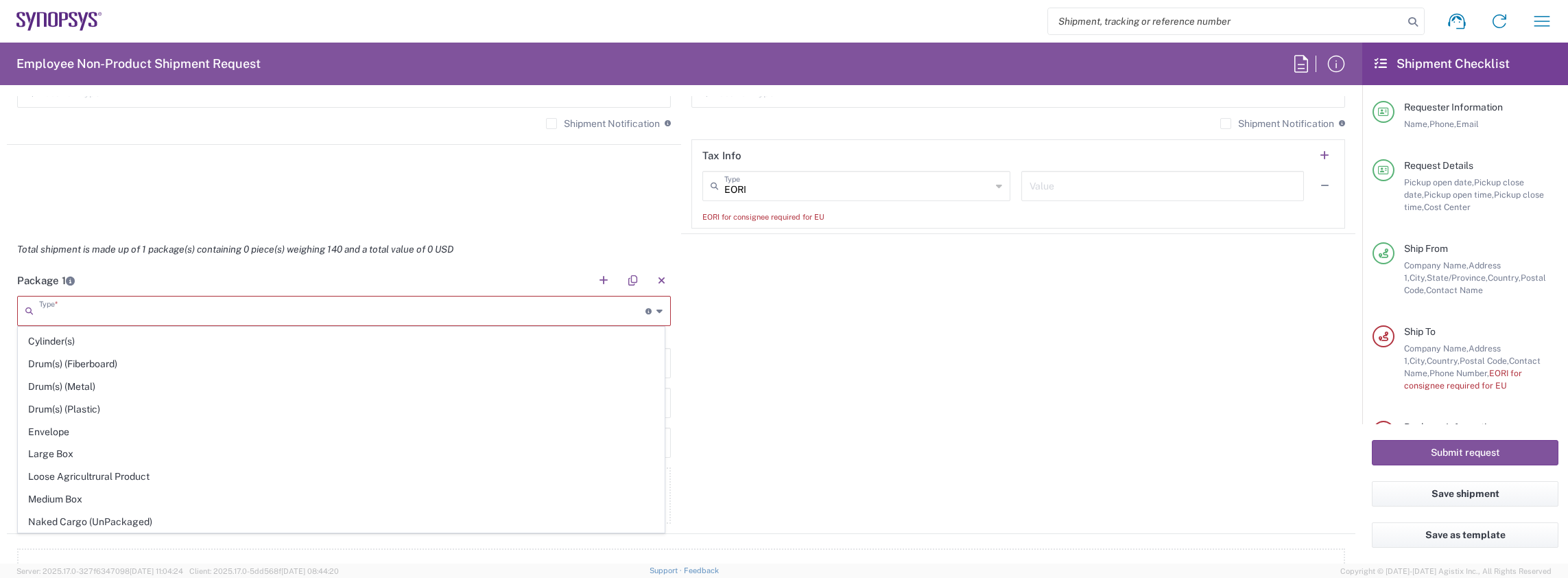
scroll to position [152, 0]
click at [49, 379] on span "Carton(s)" at bounding box center [341, 389] width 646 height 21
type input "Carton(s)"
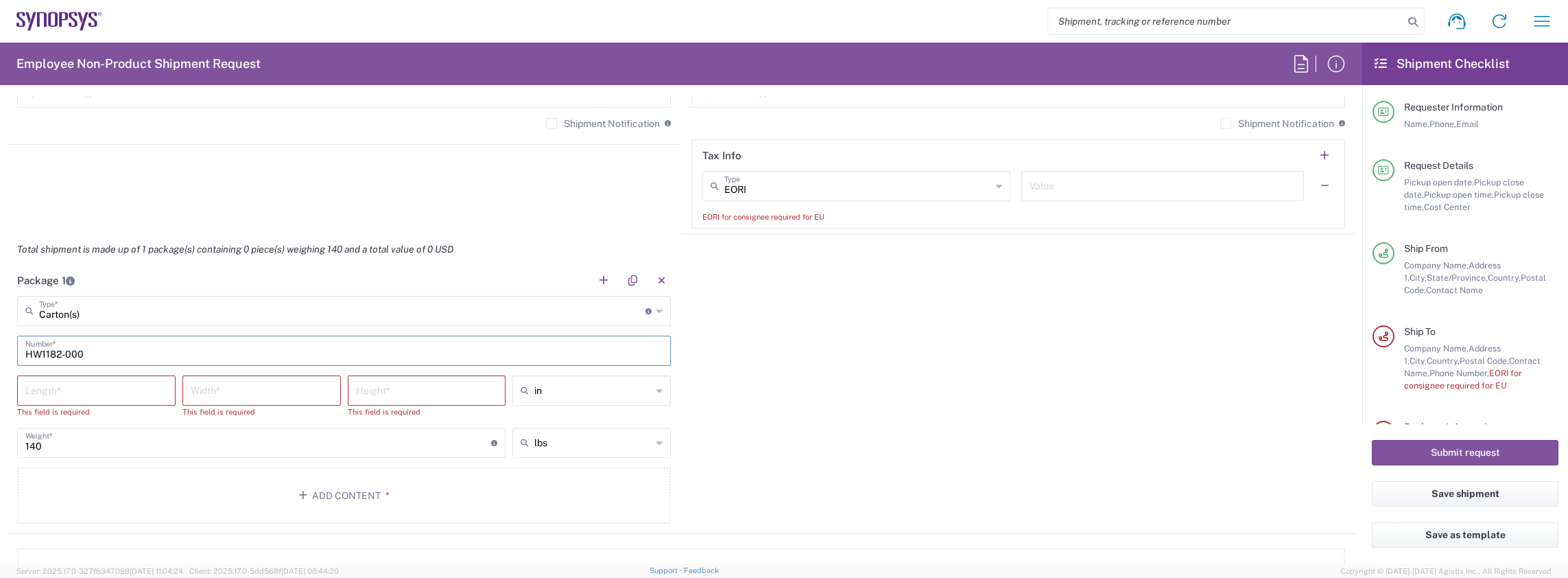
click at [119, 347] on input "HW1182-000" at bounding box center [344, 349] width 637 height 24
drag, startPoint x: 119, startPoint y: 347, endPoint x: -71, endPoint y: 341, distance: 190.1
click at [0, 341] on html "Shipment request Shipment tracking Employee non-product shipment request My shi…" at bounding box center [784, 289] width 1568 height 578
type input "SH100006980"
click at [91, 388] on input "number" at bounding box center [97, 389] width 142 height 24
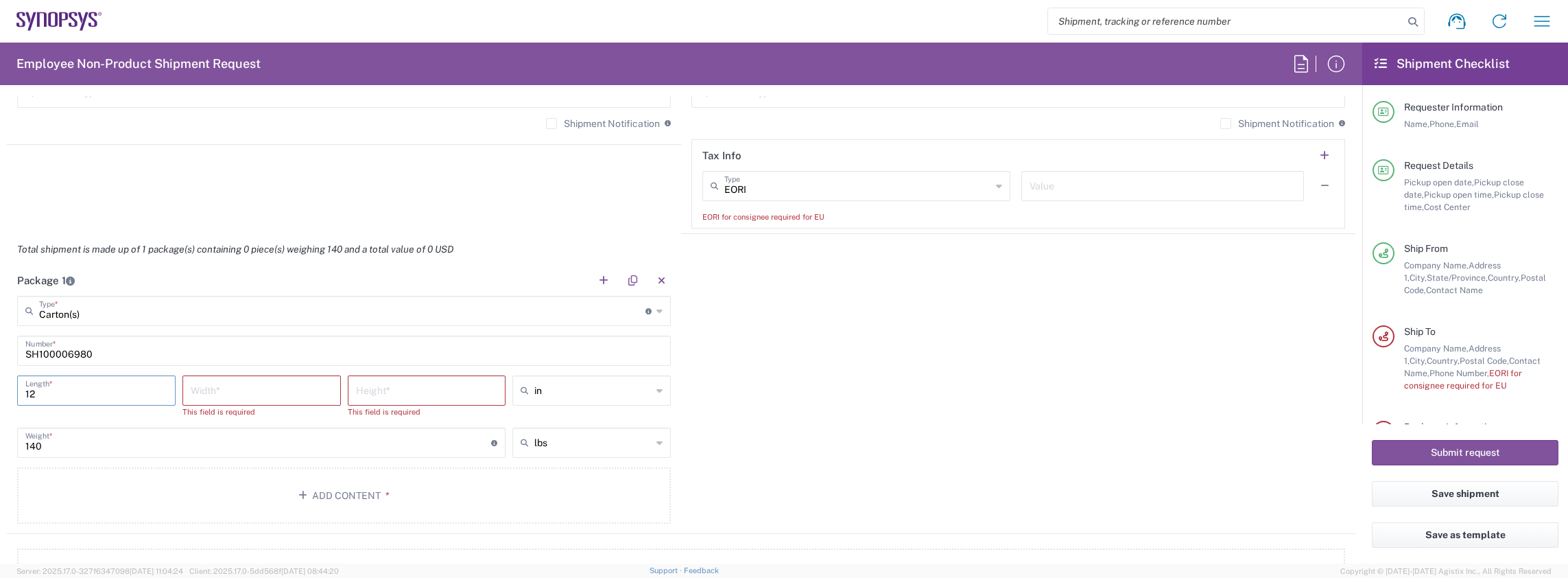
drag, startPoint x: 61, startPoint y: 390, endPoint x: 13, endPoint y: 390, distance: 48.0
click at [13, 390] on main "Carton(s) Type * Material used to package goods Bale(s) Basket(s) Bolt(s) Bottl…" at bounding box center [343, 412] width 674 height 233
type input "24"
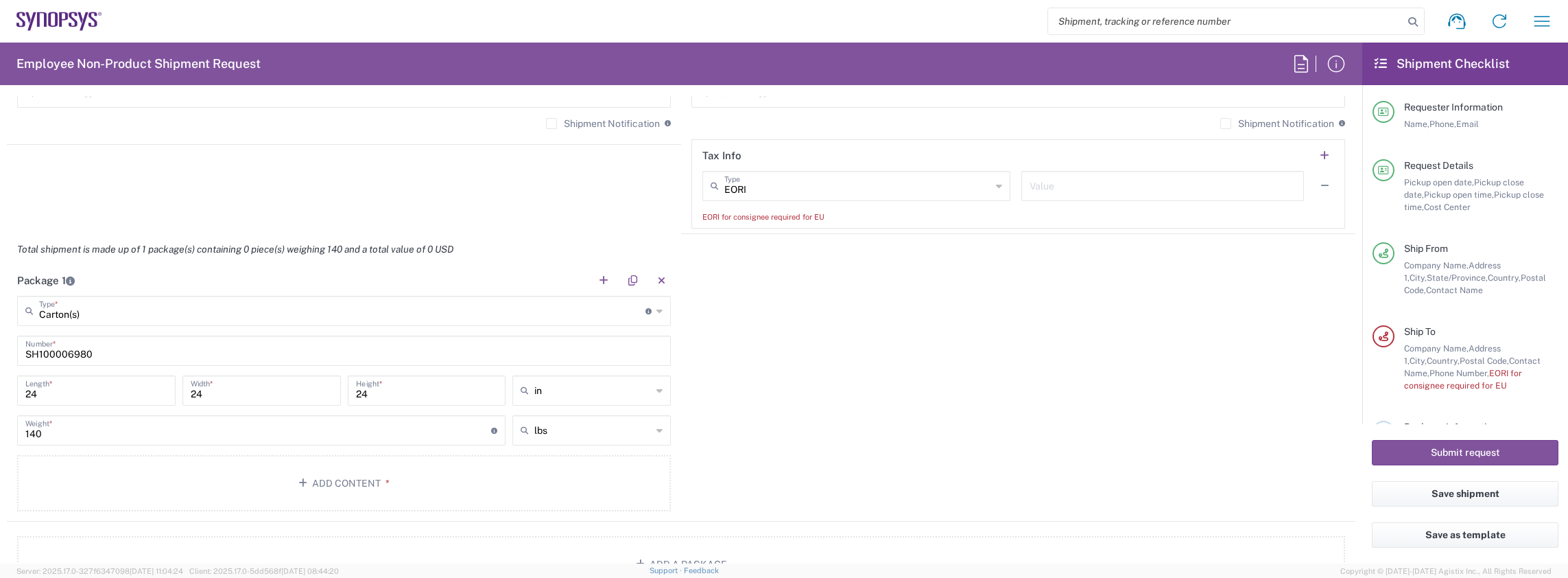
click at [769, 386] on div "Package 1 Carton(s) Type * Material used to package goods Bale(s) Basket(s) Bol…" at bounding box center [681, 393] width 1348 height 256
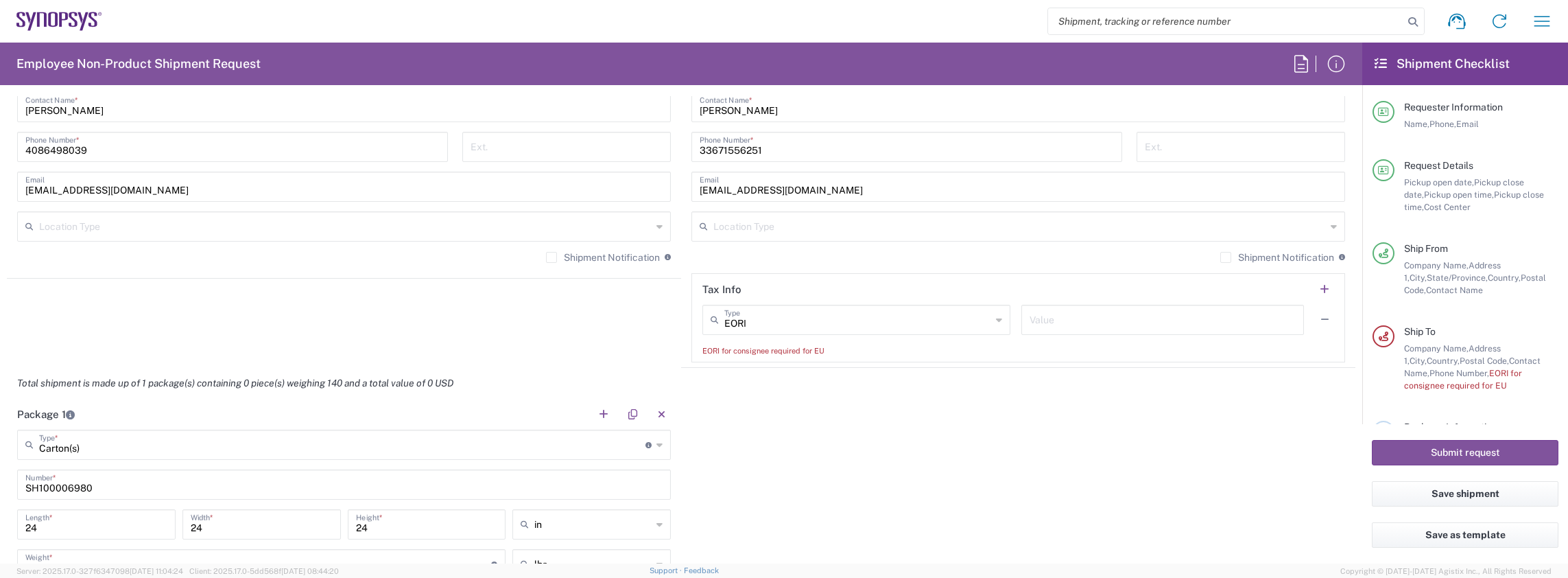
scroll to position [961, 0]
click at [996, 320] on icon at bounding box center [998, 323] width 6 height 22
click at [1080, 449] on div "Package 1 Carton(s) Type * Material used to package goods Bale(s) Basket(s) Bol…" at bounding box center [681, 530] width 1348 height 256
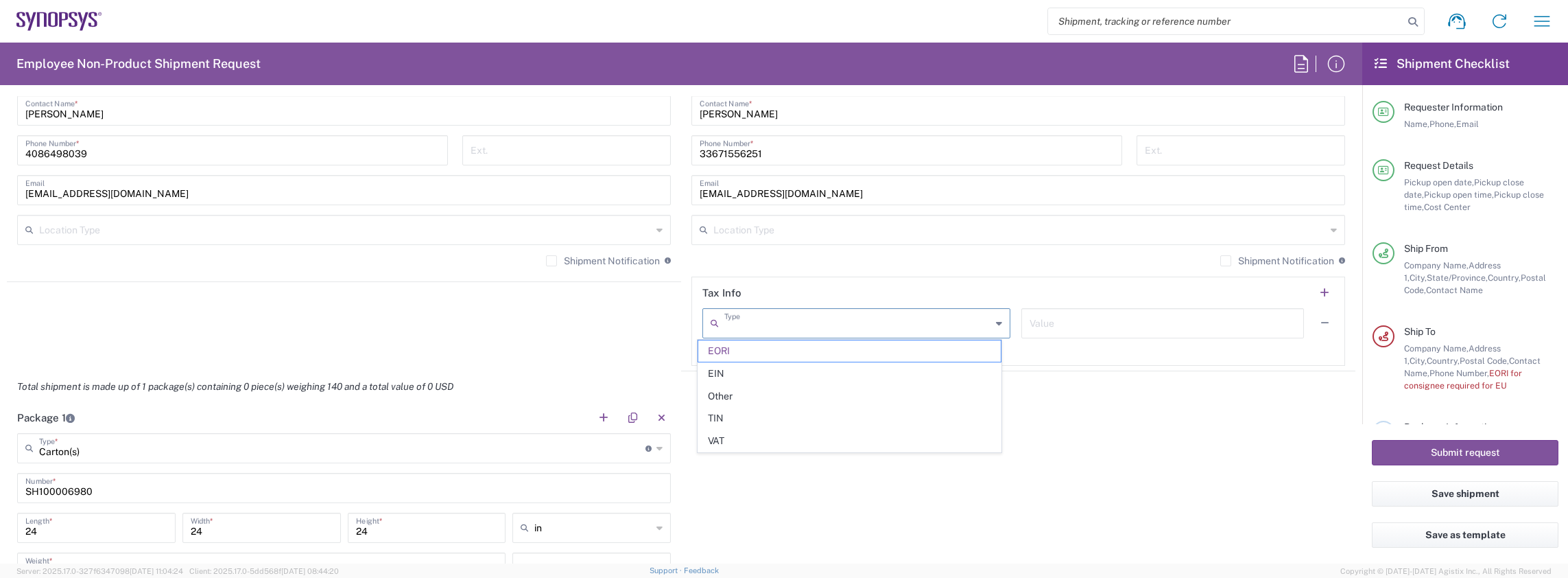
type input "EORI"
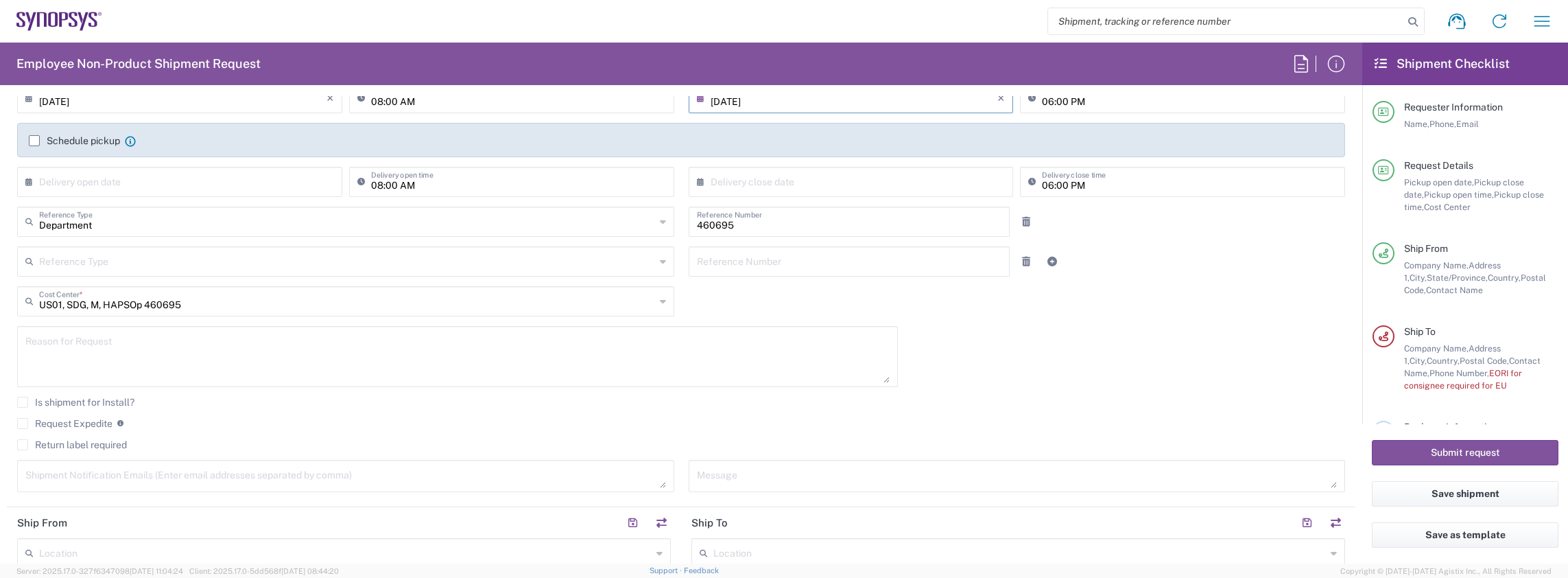
scroll to position [0, 0]
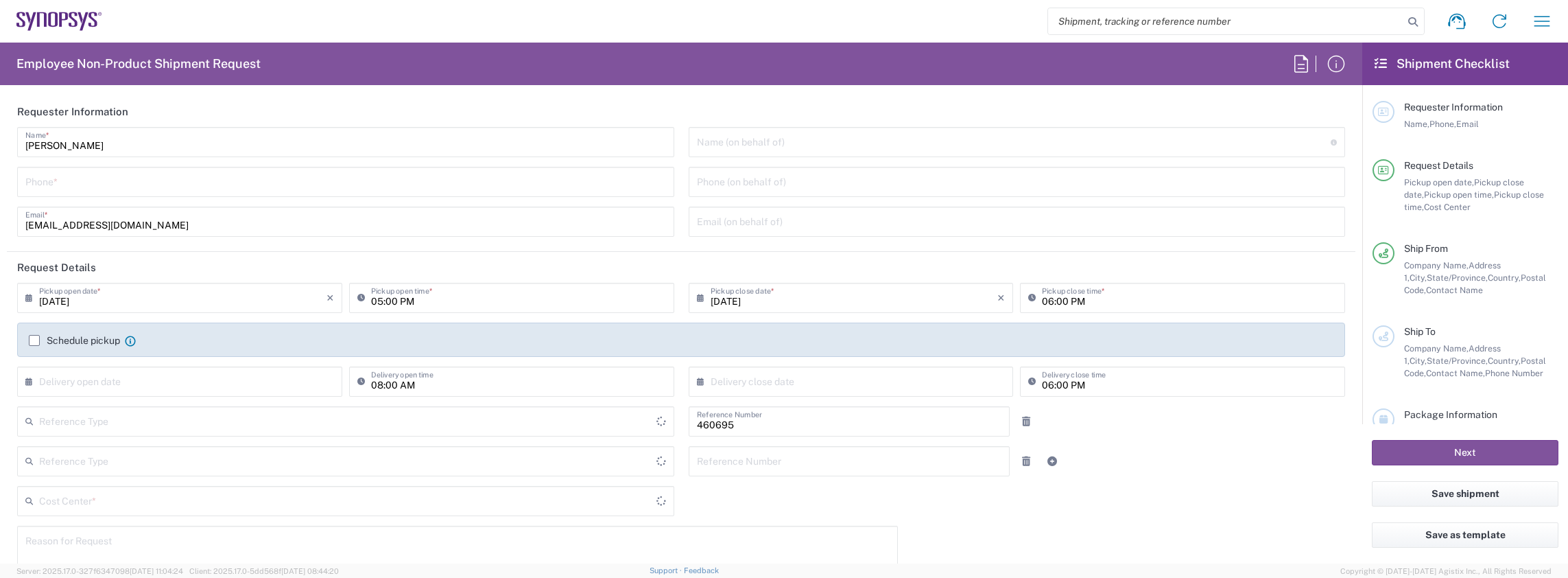
type input "Delivered at Place"
type input "Department"
type input "US01, SDG, M, HAPSOp 460695"
type input "[US_STATE]"
type input "[GEOGRAPHIC_DATA]"
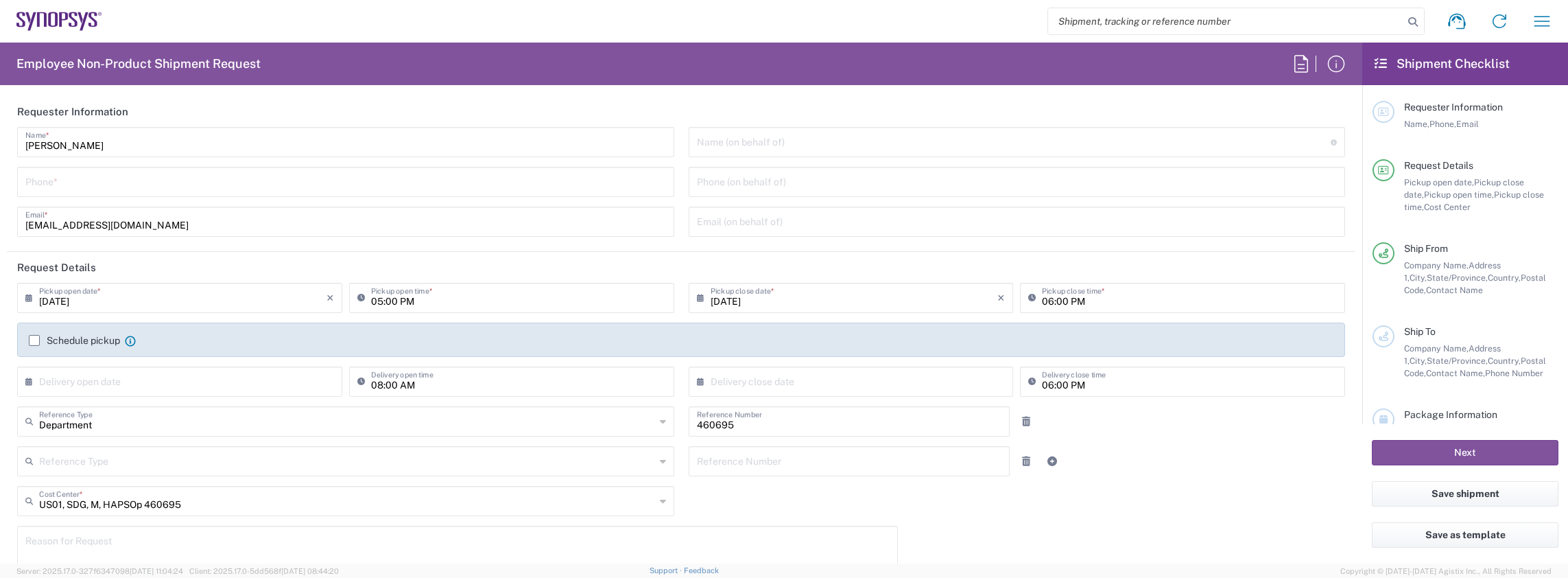
type input "[GEOGRAPHIC_DATA]"
type input "Headquarters USSV"
